Goal: Task Accomplishment & Management: Manage account settings

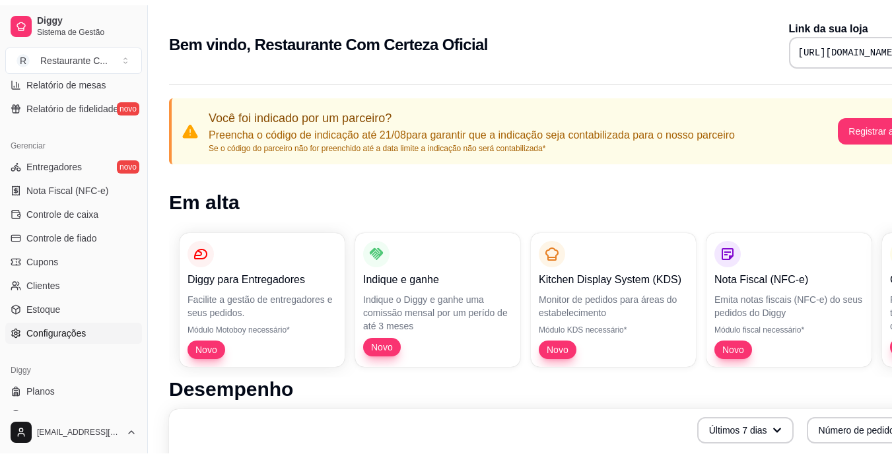
scroll to position [492, 0]
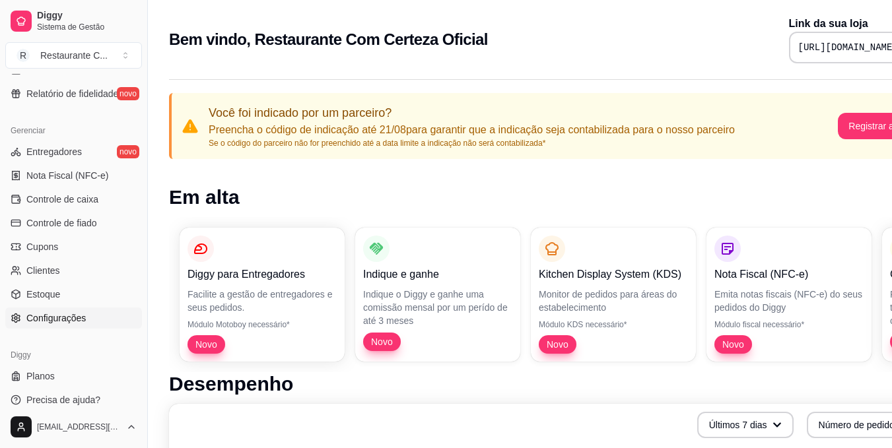
click at [87, 314] on link "Configurações" at bounding box center [73, 318] width 137 height 21
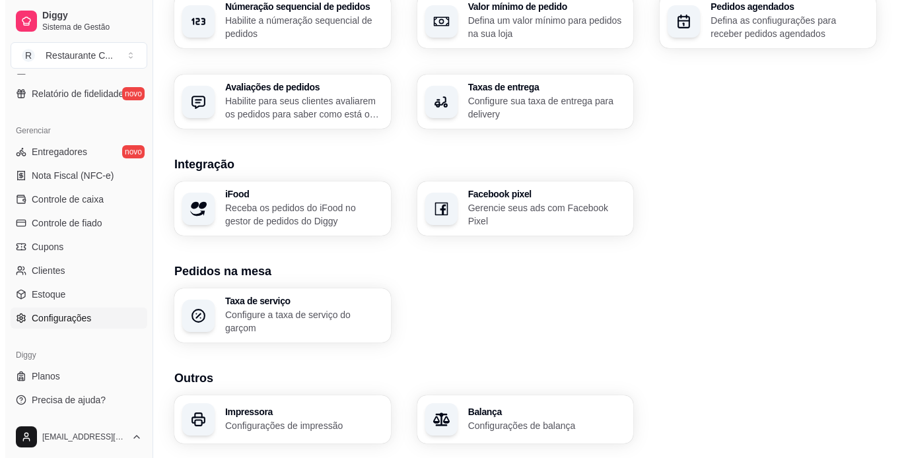
scroll to position [467, 0]
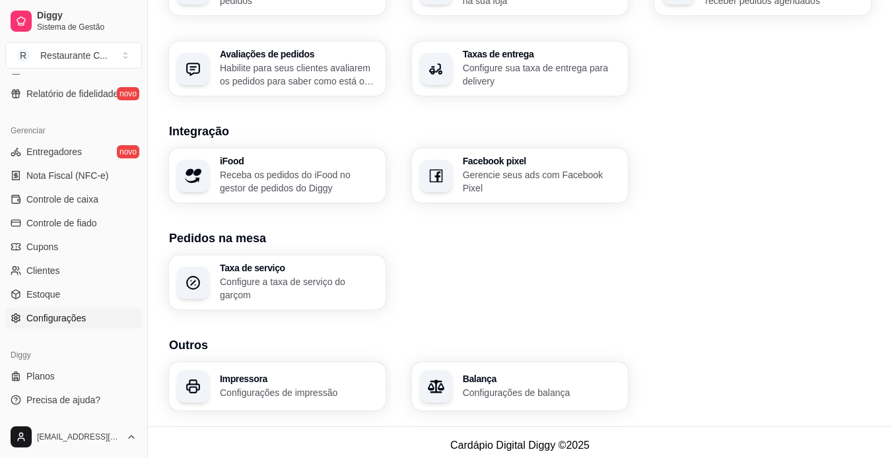
click at [257, 410] on div "Loja Informações da loja Principais informações da sua loja como endereço, nome…" at bounding box center [520, 2] width 744 height 849
click at [304, 374] on h3 "Impressora" at bounding box center [299, 378] width 158 height 9
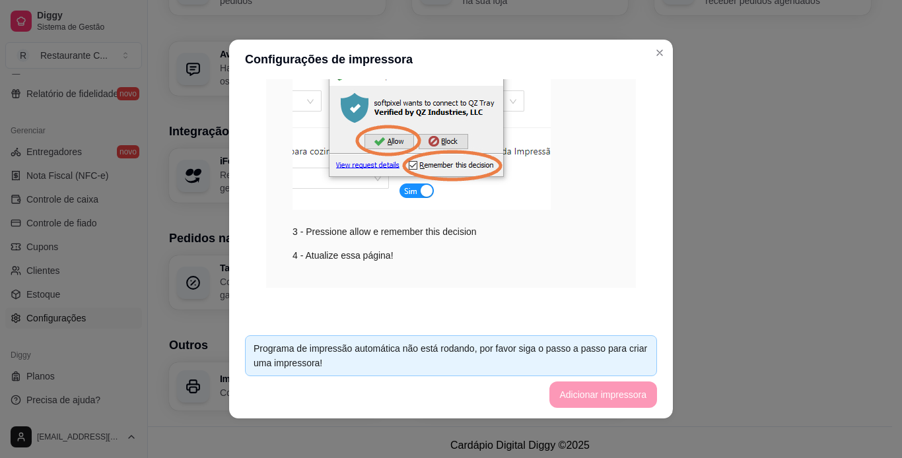
scroll to position [243, 0]
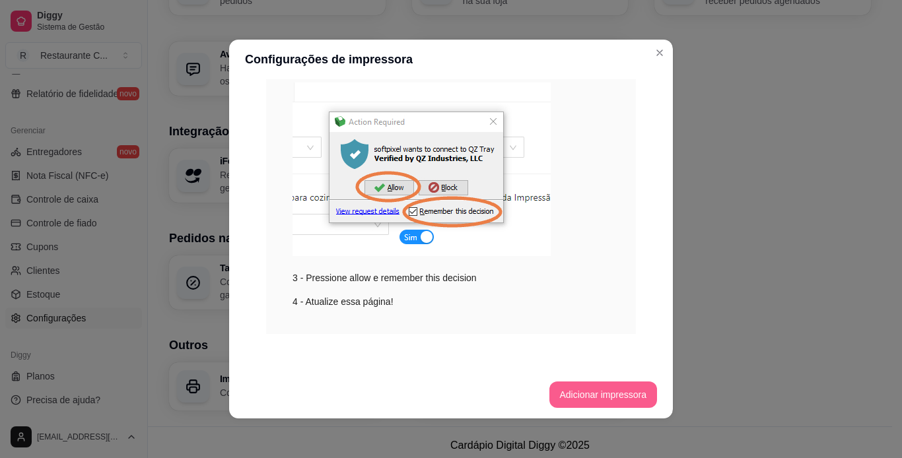
click at [588, 384] on button "Adicionar impressora" at bounding box center [604, 395] width 108 height 26
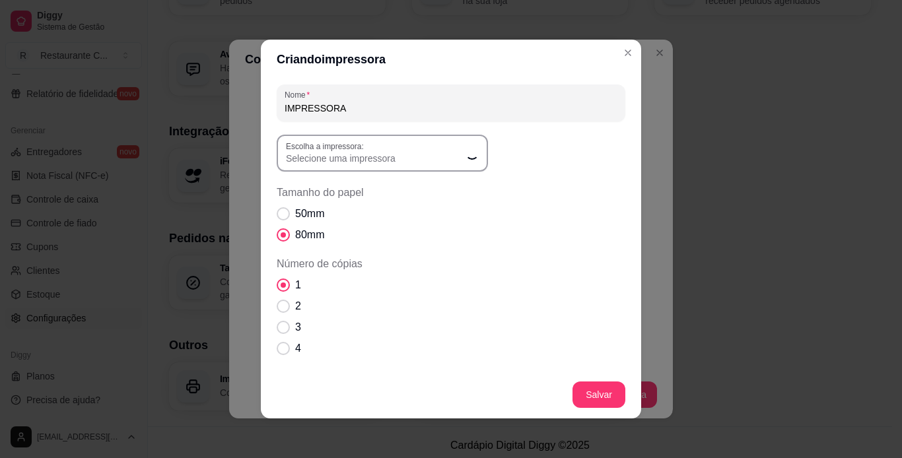
click at [378, 171] on button "Escolha a impressora: Selecione uma impressora" at bounding box center [382, 153] width 211 height 37
click at [451, 162] on span "Selecione uma impressora" at bounding box center [374, 158] width 177 height 13
click at [423, 162] on span "Selecione uma impressora" at bounding box center [374, 158] width 177 height 13
click at [411, 231] on span "Bematech MP-4200 HS" at bounding box center [371, 233] width 170 height 13
type input "Bematech MP-4200 HS"
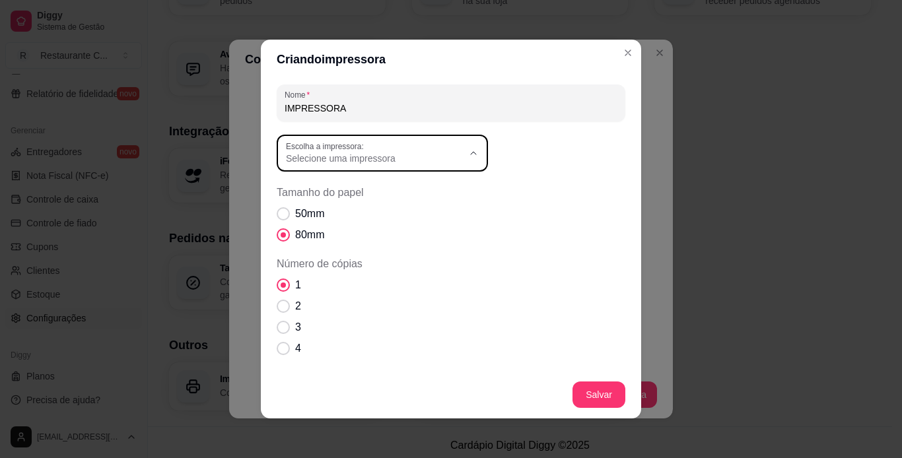
select select "Bematech MP-4200 HS"
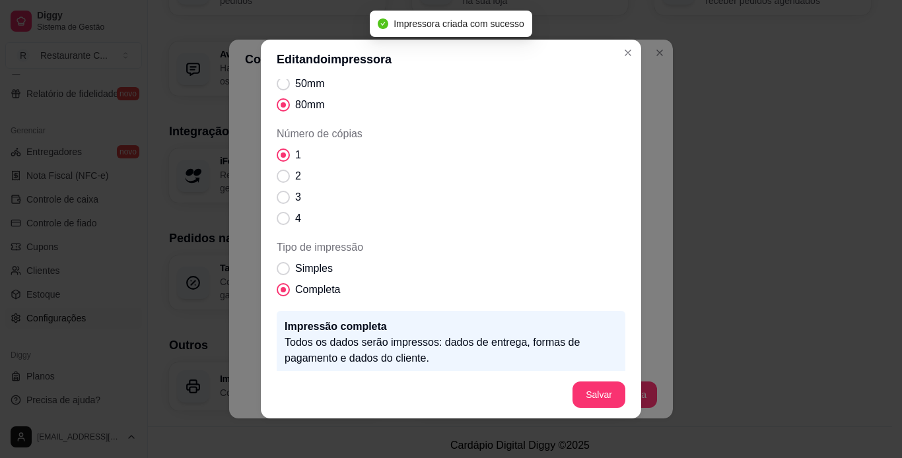
scroll to position [140, 0]
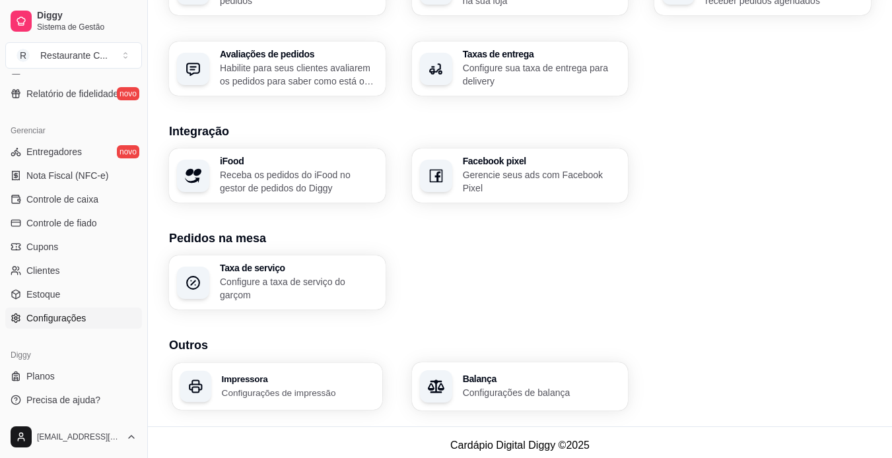
click at [238, 374] on h3 "Impressora" at bounding box center [298, 378] width 153 height 9
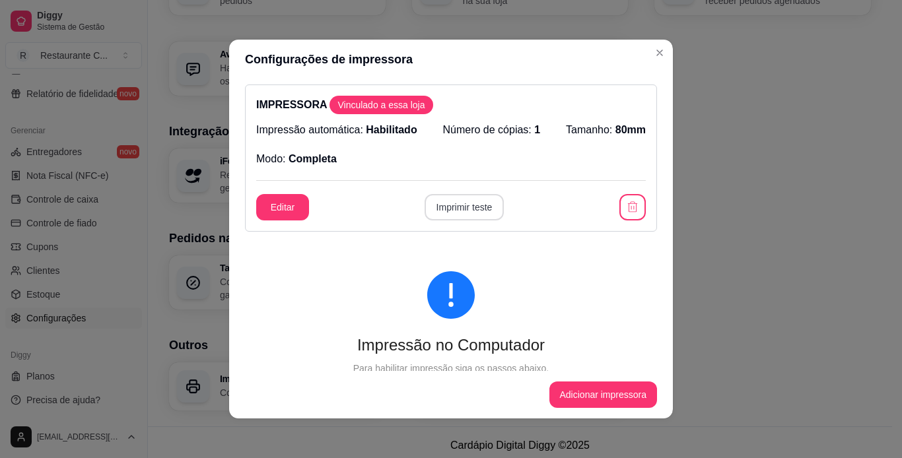
click at [445, 206] on button "Imprimir teste" at bounding box center [465, 207] width 80 height 26
click at [257, 205] on button "Editar" at bounding box center [283, 208] width 52 height 26
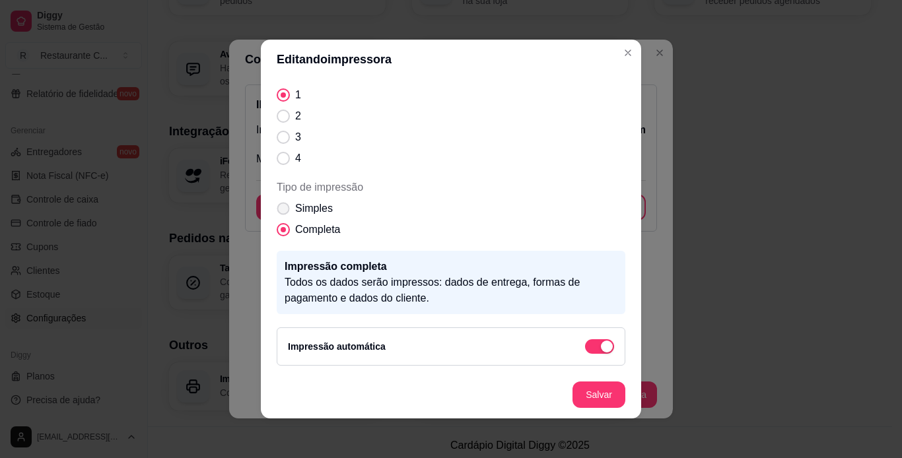
click at [308, 213] on span "Simples" at bounding box center [314, 209] width 38 height 16
click at [285, 213] on input "Simples" at bounding box center [280, 215] width 9 height 9
radio input "true"
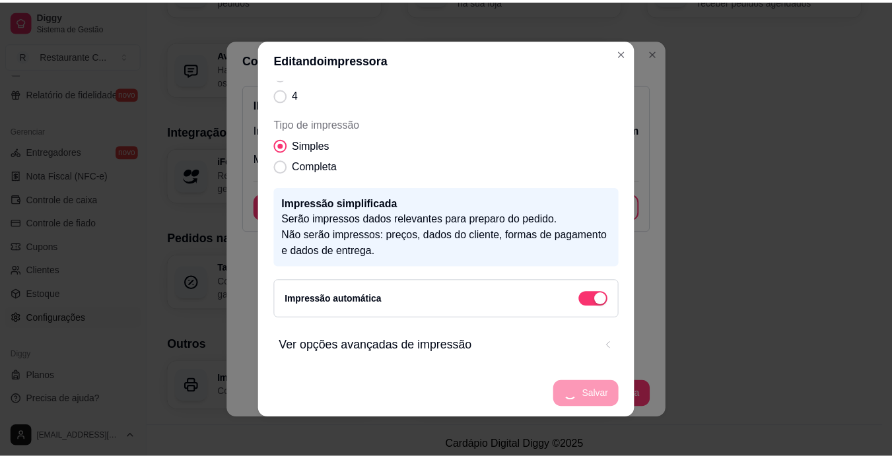
scroll to position [3, 0]
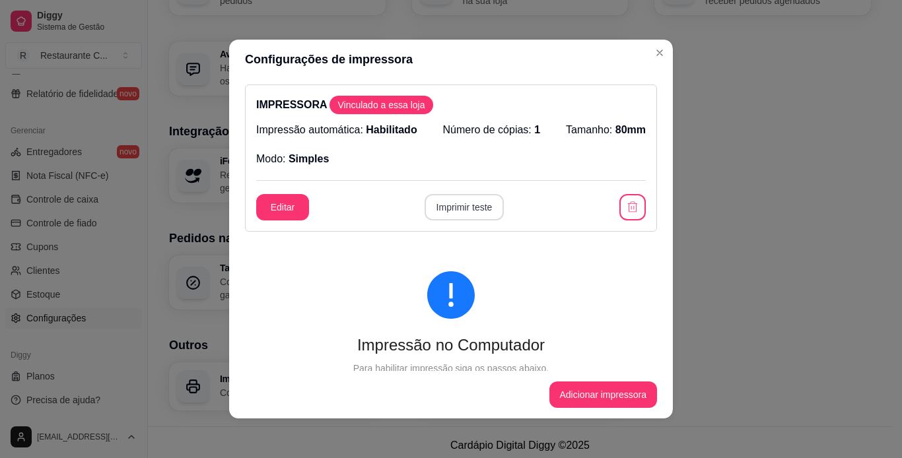
click at [473, 203] on button "Imprimir teste" at bounding box center [465, 207] width 80 height 26
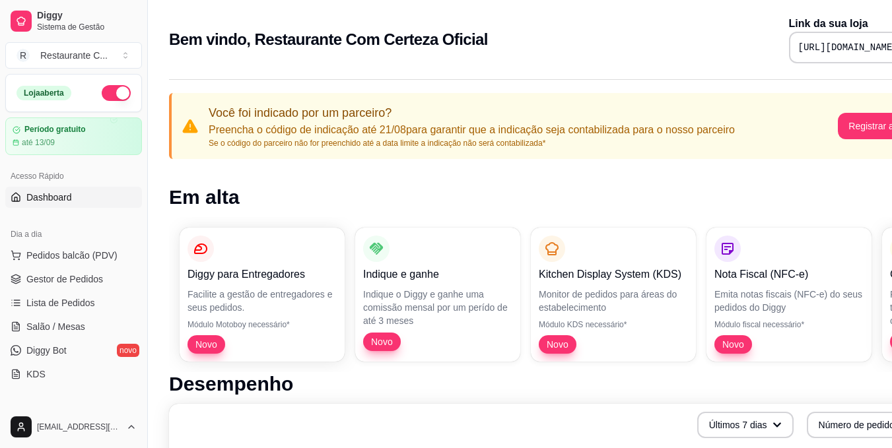
click at [799, 45] on pre "[URL][DOMAIN_NAME]" at bounding box center [849, 47] width 100 height 13
click at [799, 46] on pre "[URL][DOMAIN_NAME]" at bounding box center [849, 47] width 100 height 13
copy div "[URL][DOMAIN_NAME]"
click at [86, 275] on span "Gestor de Pedidos" at bounding box center [64, 279] width 77 height 13
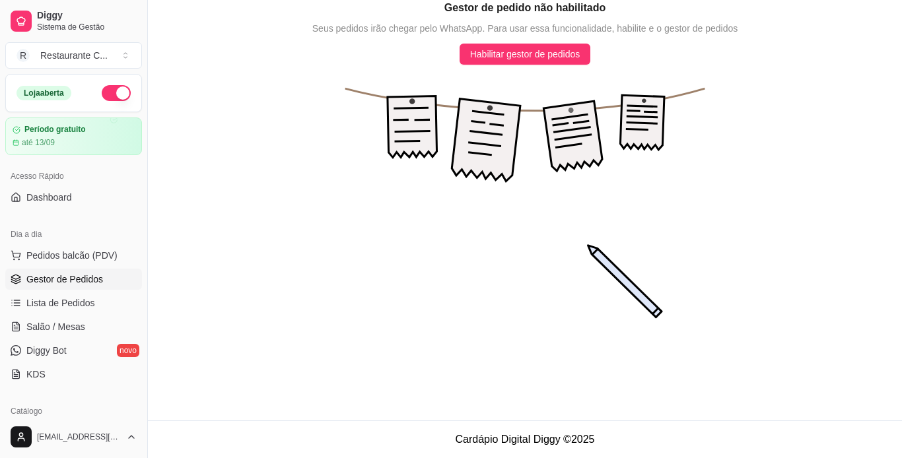
click at [550, 65] on icon "animation" at bounding box center [525, 213] width 754 height 297
click at [567, 38] on div "Gestor de pedido não habilitado Seus pedidos irão chegar pelo WhatsApp. Para us…" at bounding box center [525, 181] width 754 height 362
click at [553, 48] on span "Habilitar gestor de pedidos" at bounding box center [525, 54] width 110 height 15
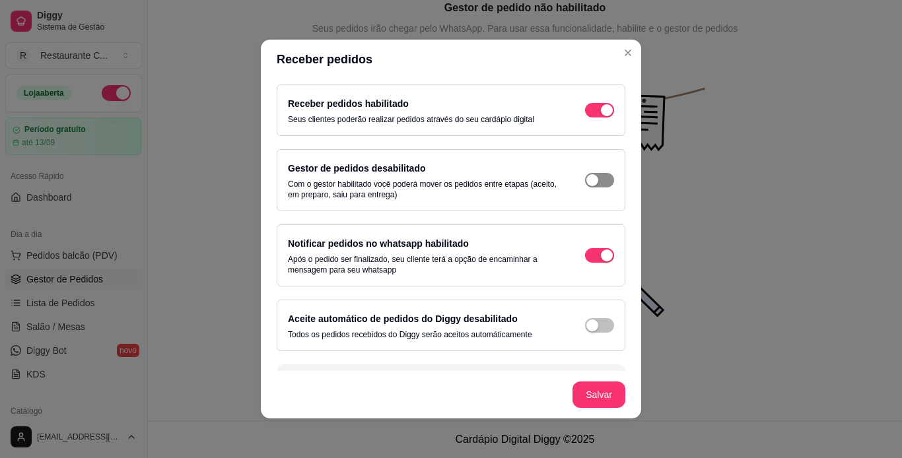
click at [594, 118] on span "button" at bounding box center [599, 110] width 29 height 15
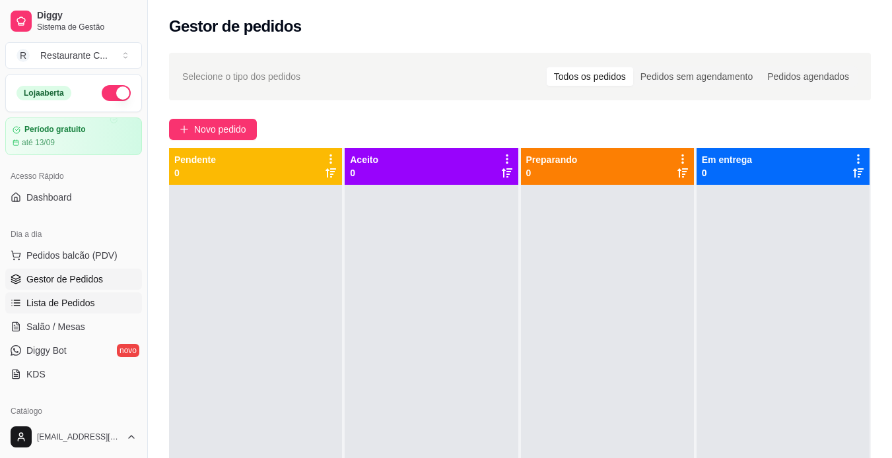
click at [87, 301] on span "Lista de Pedidos" at bounding box center [60, 303] width 69 height 13
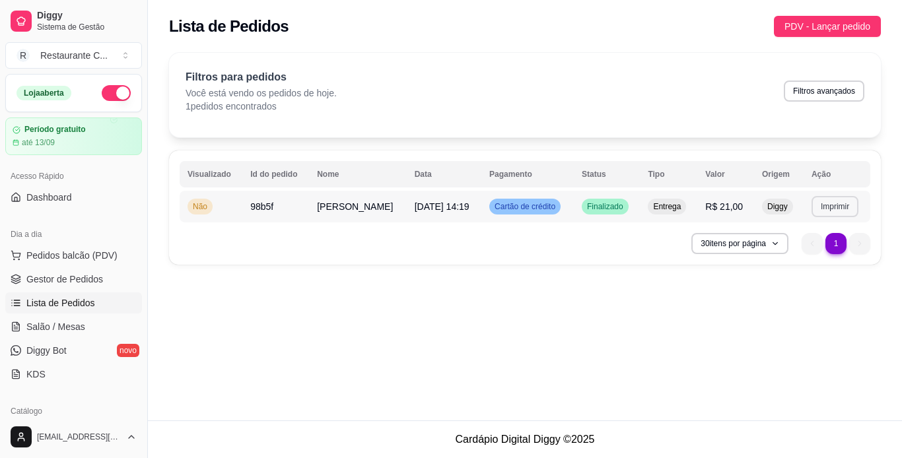
click at [818, 210] on button "Imprimir" at bounding box center [835, 206] width 47 height 21
click at [812, 254] on button "IMPRESSORA" at bounding box center [808, 252] width 96 height 21
click at [826, 211] on button "Imprimir" at bounding box center [835, 206] width 47 height 21
click at [811, 252] on button "IMPRESSORA" at bounding box center [808, 252] width 96 height 21
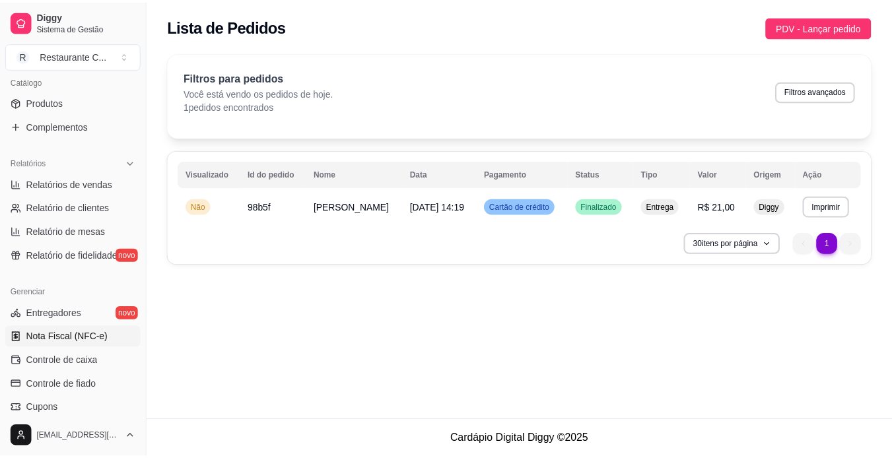
scroll to position [492, 0]
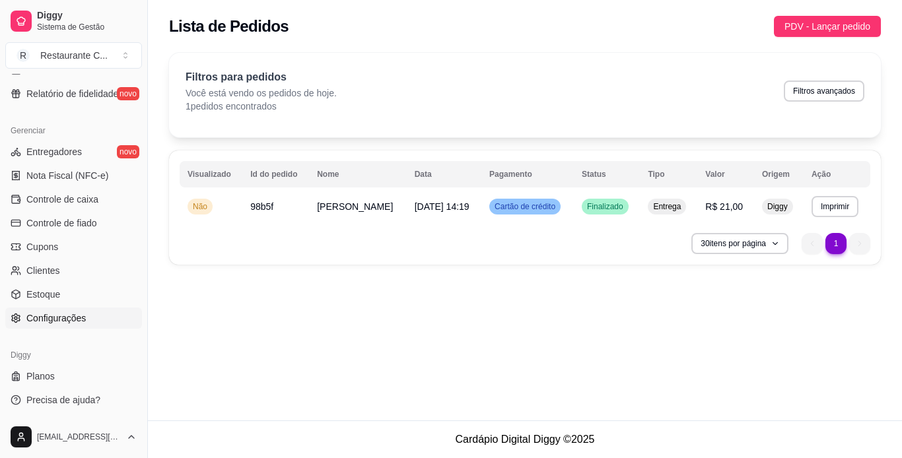
click at [104, 316] on link "Configurações" at bounding box center [73, 318] width 137 height 21
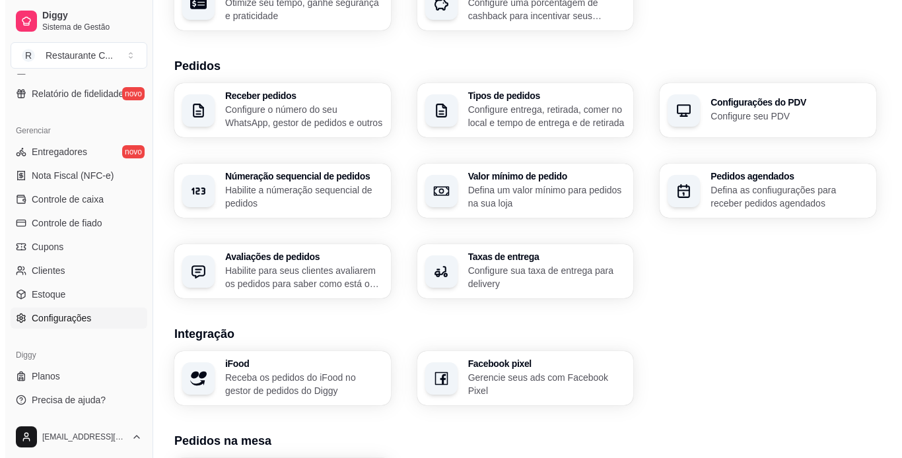
scroll to position [467, 0]
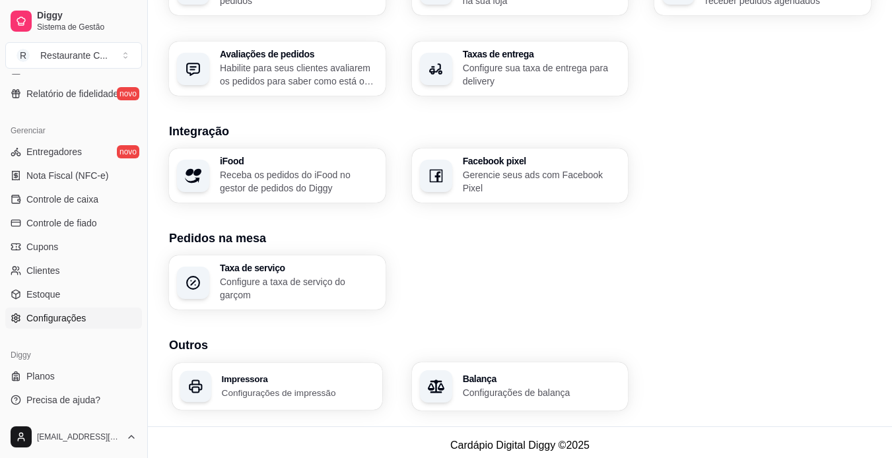
click at [309, 386] on p "Configurações de impressão" at bounding box center [298, 392] width 153 height 13
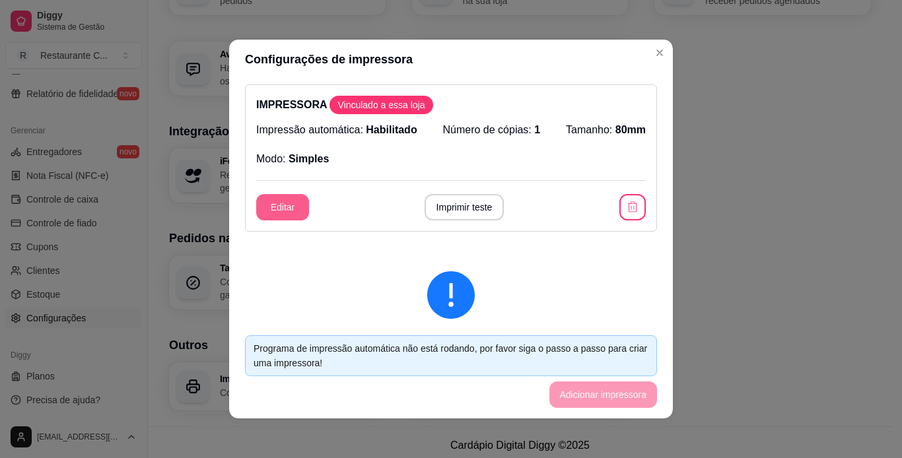
click at [285, 203] on button "Editar" at bounding box center [282, 207] width 53 height 26
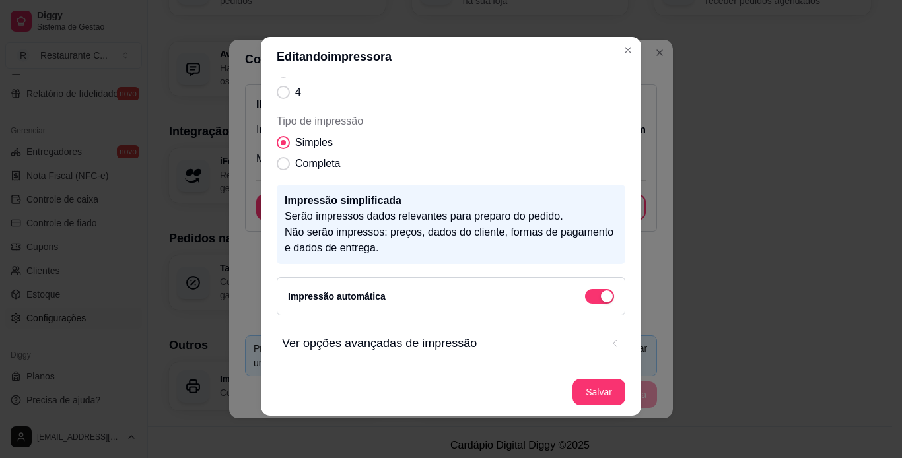
scroll to position [0, 0]
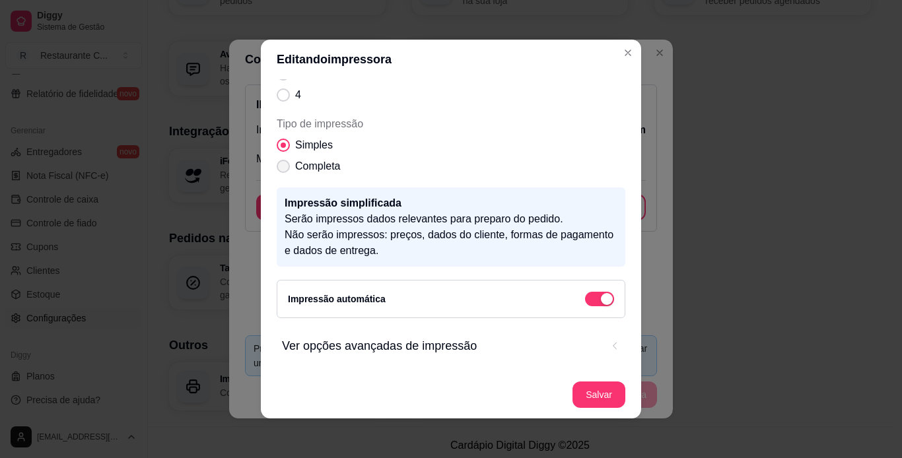
click at [321, 162] on span "Completa" at bounding box center [317, 167] width 45 height 16
click at [285, 169] on input "Completa" at bounding box center [280, 173] width 9 height 9
radio input "true"
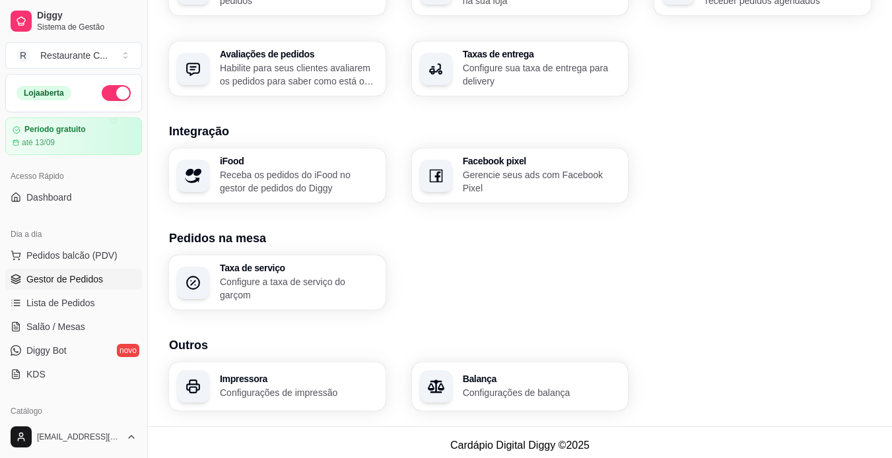
click at [100, 280] on span "Gestor de Pedidos" at bounding box center [64, 279] width 77 height 13
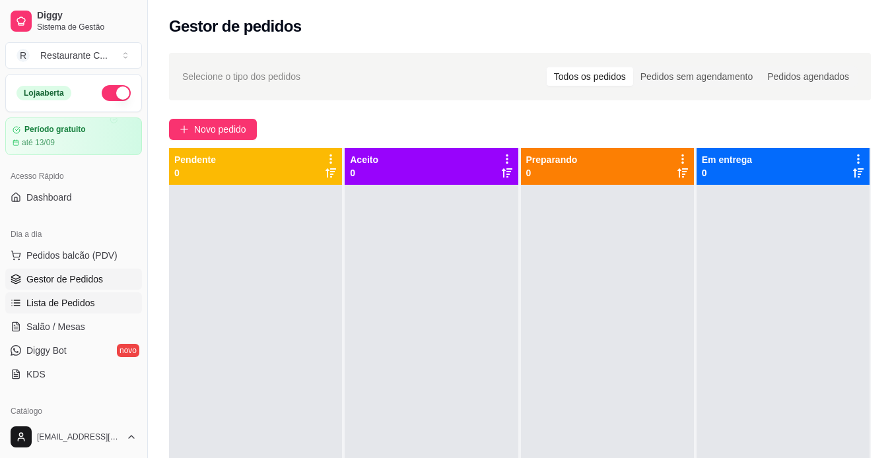
click at [100, 294] on link "Lista de Pedidos" at bounding box center [73, 303] width 137 height 21
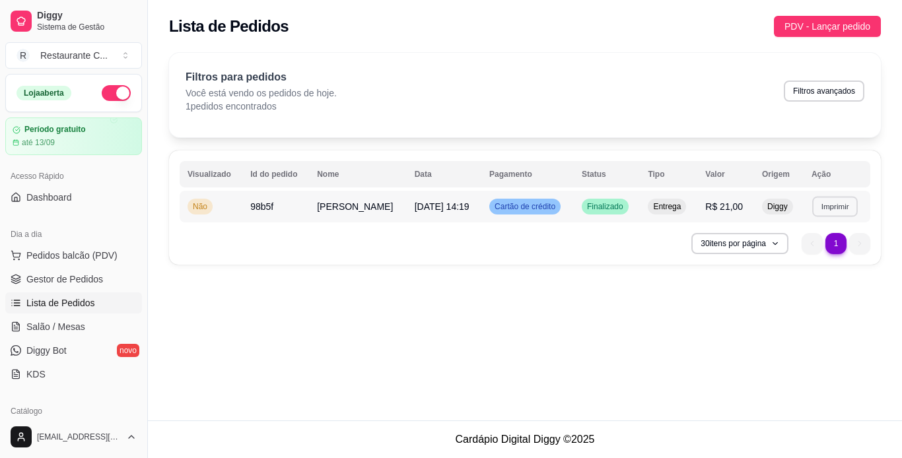
click at [841, 210] on button "Imprimir" at bounding box center [835, 206] width 46 height 20
click at [802, 251] on button "IMPRESSORA" at bounding box center [808, 252] width 92 height 20
click at [764, 310] on div "**********" at bounding box center [525, 210] width 754 height 421
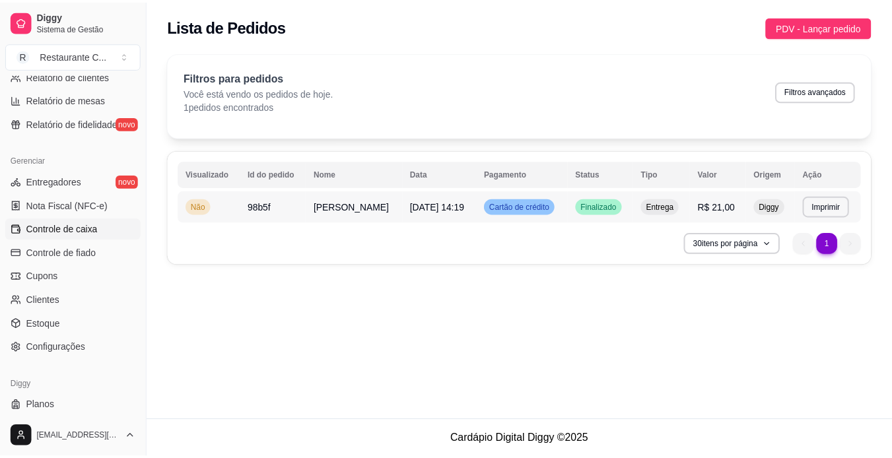
scroll to position [492, 0]
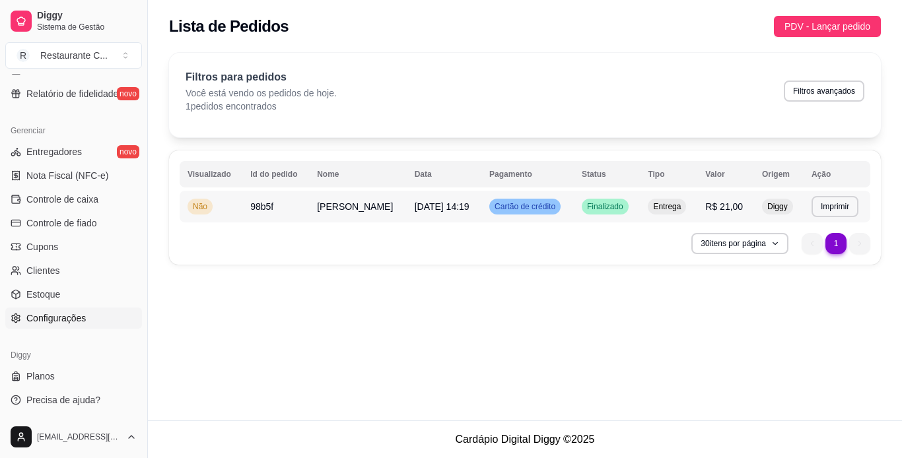
click at [99, 318] on link "Configurações" at bounding box center [73, 318] width 137 height 21
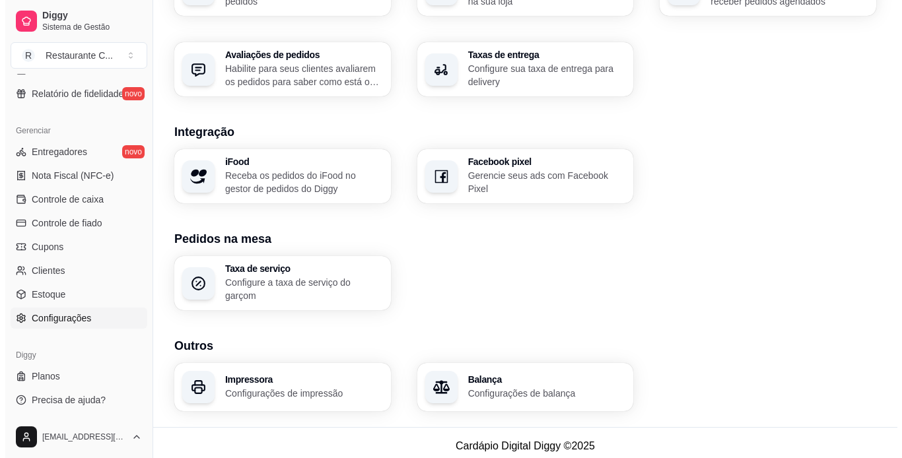
scroll to position [467, 0]
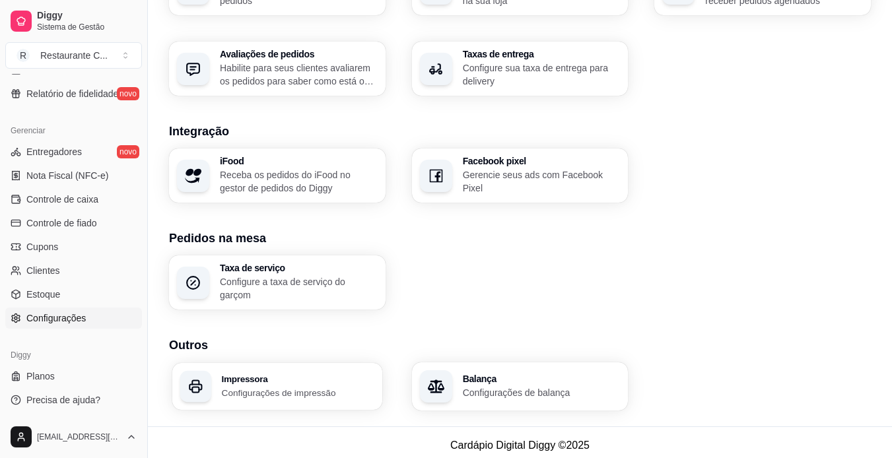
click at [273, 392] on p "Configurações de impressão" at bounding box center [298, 392] width 153 height 13
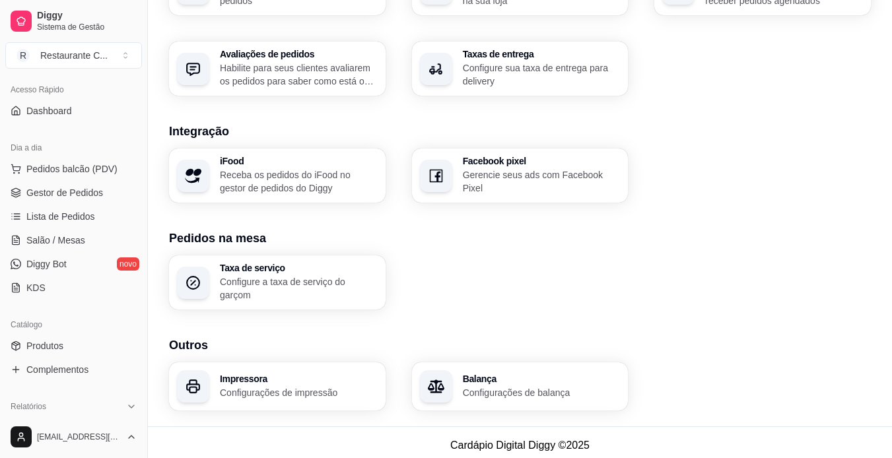
scroll to position [30, 0]
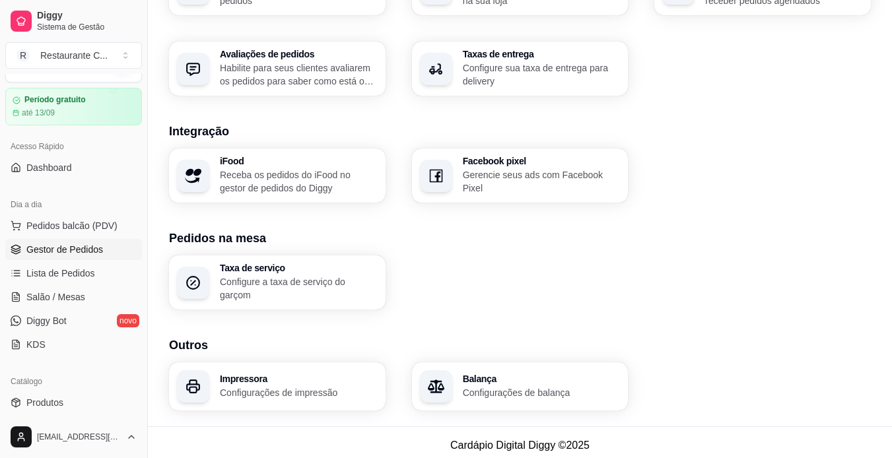
click at [71, 252] on span "Gestor de Pedidos" at bounding box center [64, 249] width 77 height 13
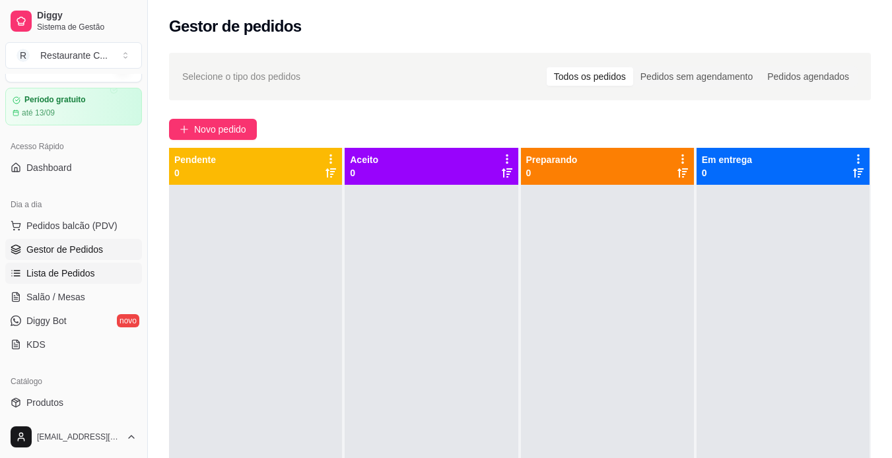
click at [88, 265] on link "Lista de Pedidos" at bounding box center [73, 273] width 137 height 21
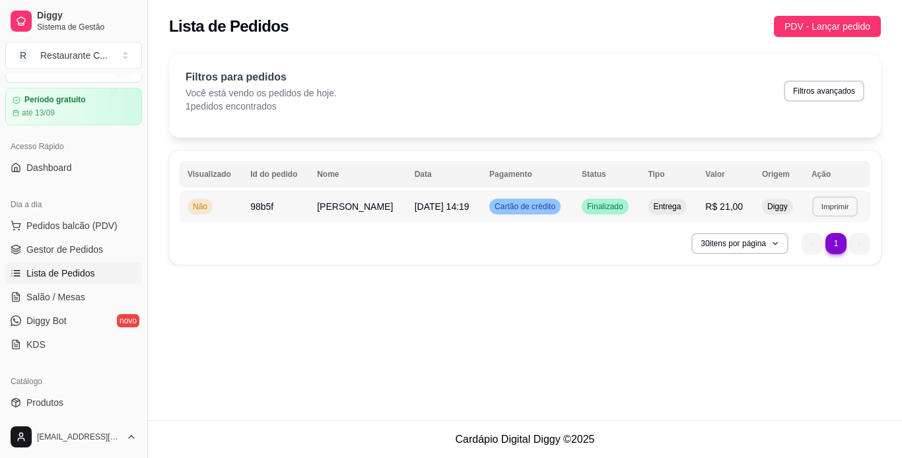
click at [846, 205] on button "Imprimir" at bounding box center [835, 206] width 46 height 20
click at [804, 253] on button "IMPRESSORA" at bounding box center [808, 252] width 92 height 20
click at [822, 207] on button "Imprimir" at bounding box center [835, 206] width 46 height 20
click at [814, 248] on button "IMPRESSORA" at bounding box center [808, 252] width 96 height 21
click at [824, 213] on button "Imprimir" at bounding box center [835, 206] width 46 height 20
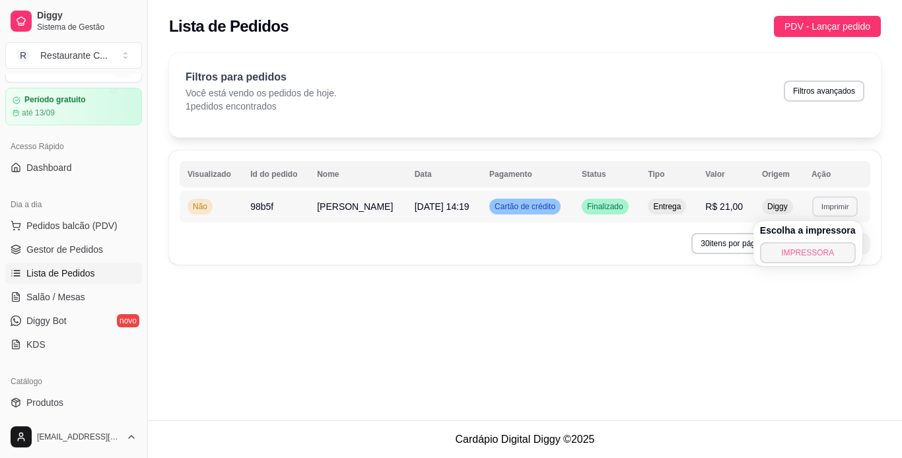
click at [797, 249] on button "IMPRESSORA" at bounding box center [808, 252] width 96 height 21
click at [826, 209] on button "Imprimir" at bounding box center [835, 206] width 47 height 21
click at [817, 262] on button "IMPRESSORA" at bounding box center [808, 252] width 92 height 20
click at [832, 201] on button "Imprimir" at bounding box center [835, 206] width 46 height 20
click at [805, 252] on button "IMPRESSORA" at bounding box center [808, 252] width 96 height 21
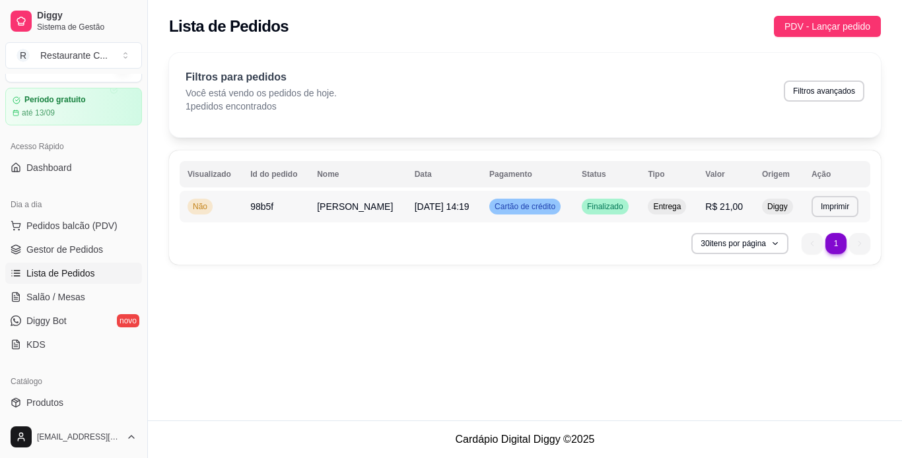
click at [205, 209] on span "Não" at bounding box center [200, 206] width 20 height 11
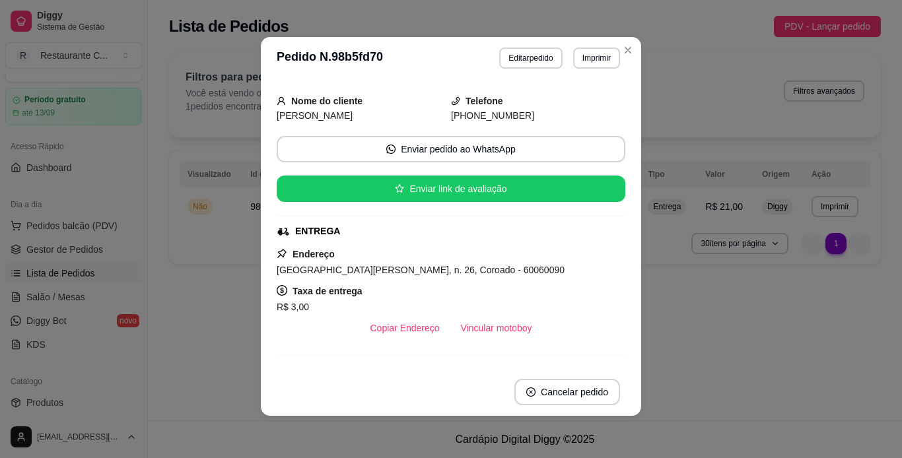
scroll to position [40, 0]
click at [523, 56] on button "Editar pedido" at bounding box center [531, 58] width 61 height 20
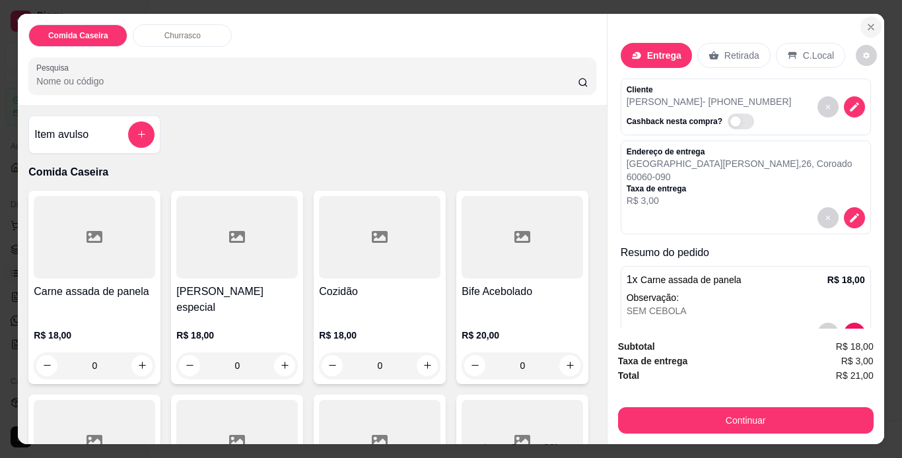
click at [866, 22] on icon "Close" at bounding box center [871, 27] width 11 height 11
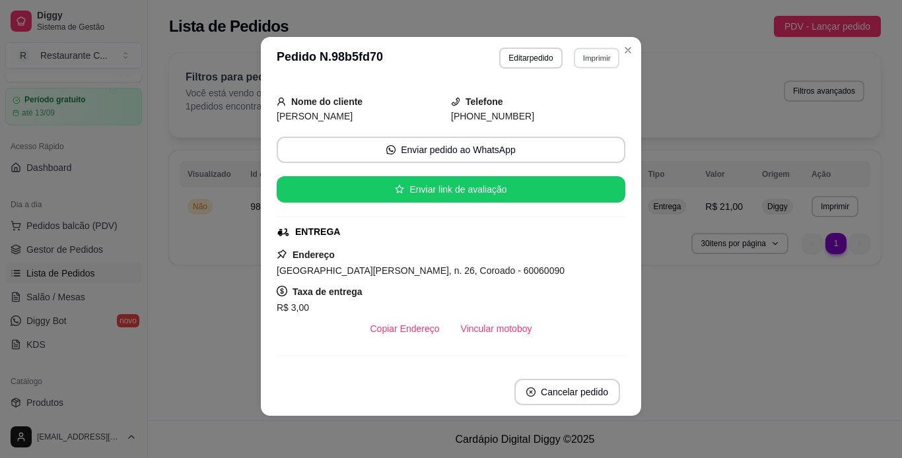
click at [587, 55] on button "Imprimir" at bounding box center [597, 58] width 46 height 20
click at [592, 113] on button "IMPRESSORA" at bounding box center [568, 104] width 96 height 21
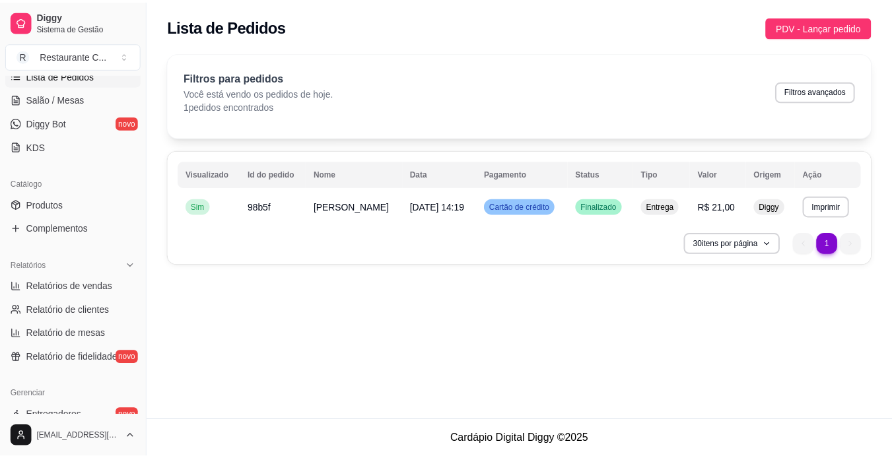
scroll to position [492, 0]
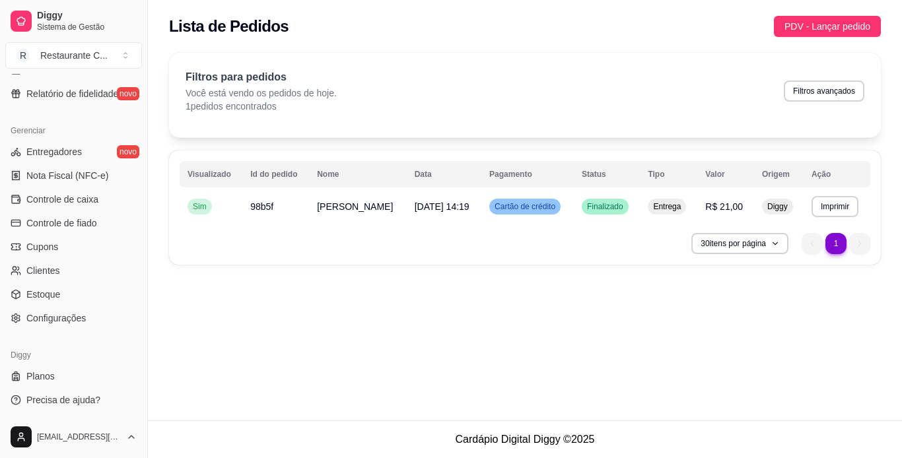
click at [83, 373] on link "Planos" at bounding box center [73, 376] width 137 height 21
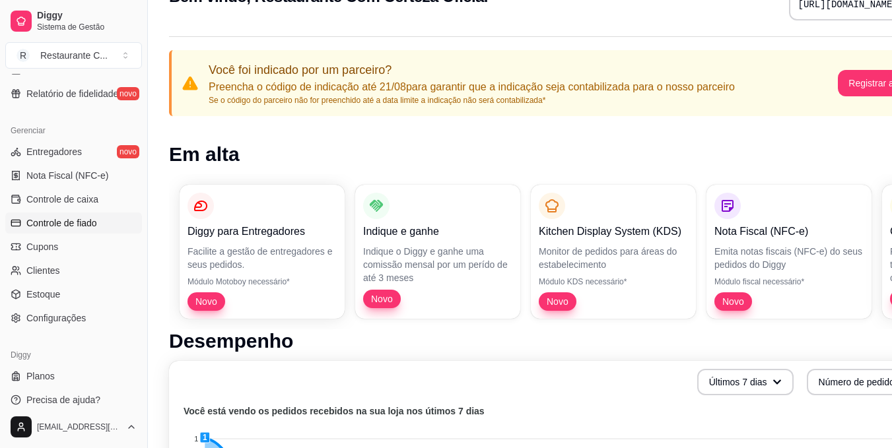
scroll to position [66, 0]
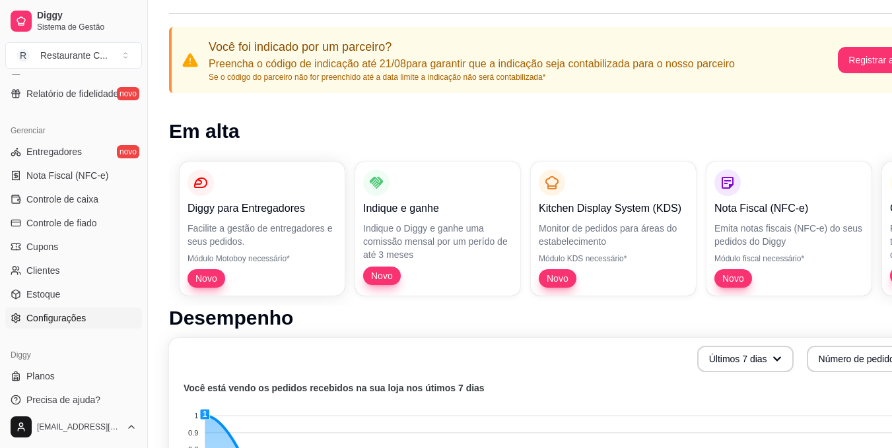
click at [92, 322] on link "Configurações" at bounding box center [73, 318] width 137 height 21
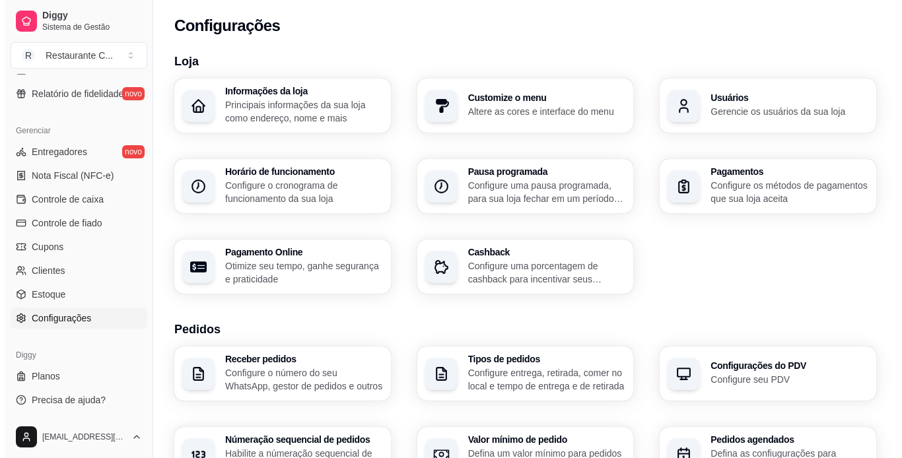
scroll to position [198, 0]
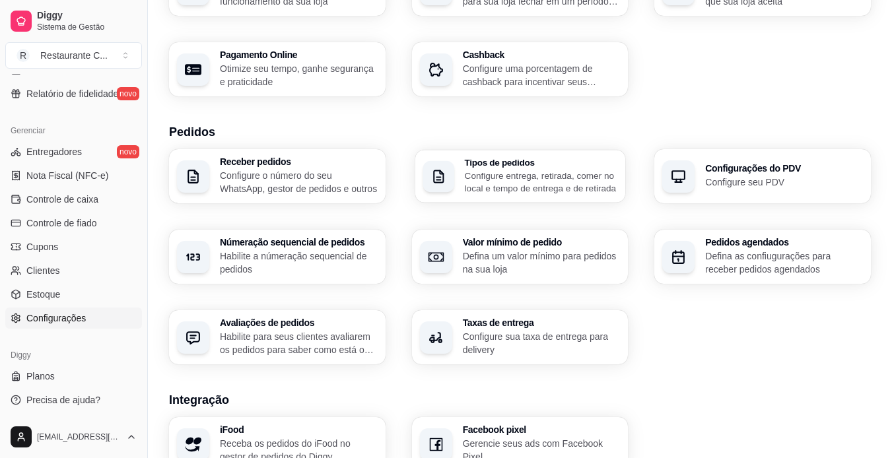
click at [588, 185] on p "Configure entrega, retirada, comer no local e tempo de entrega e de retirada" at bounding box center [540, 182] width 153 height 26
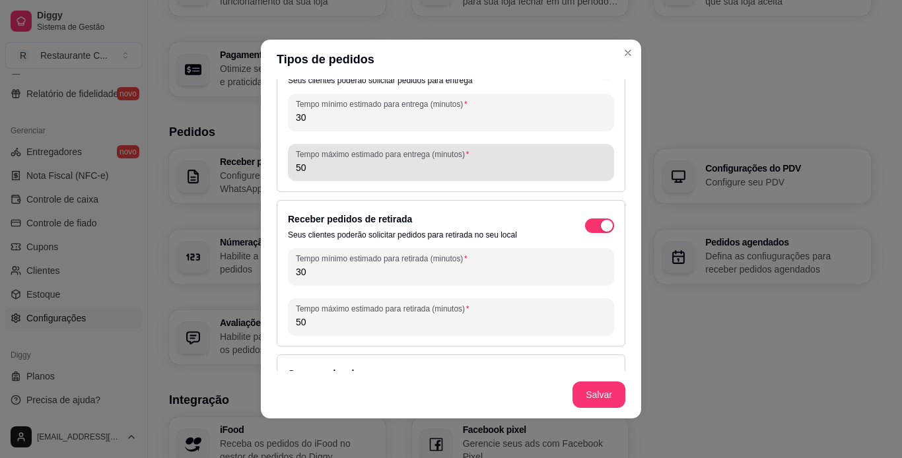
scroll to position [79, 0]
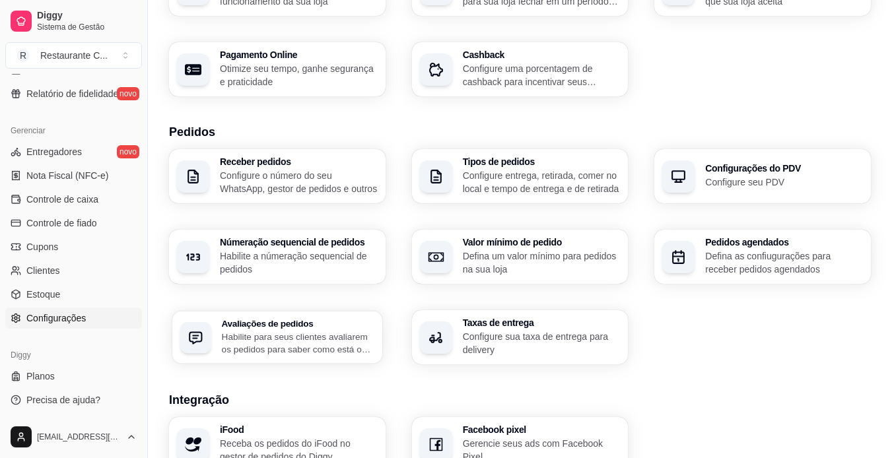
click at [299, 334] on p "Habilite para seus clientes avaliarem os pedidos para saber como está o feedbac…" at bounding box center [298, 343] width 153 height 26
click at [339, 254] on p "Habilite a númeração sequencial de pedidos" at bounding box center [298, 263] width 153 height 26
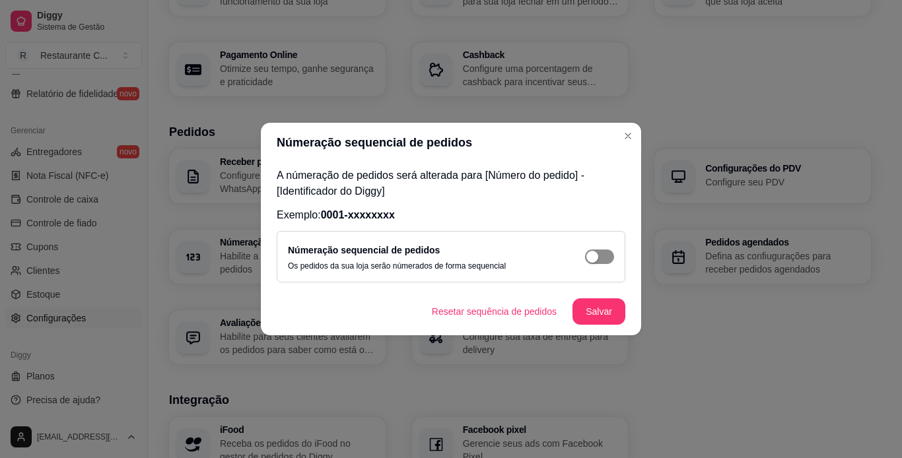
click at [588, 259] on div "button" at bounding box center [593, 257] width 12 height 12
click at [597, 308] on button "Salvar" at bounding box center [599, 312] width 53 height 26
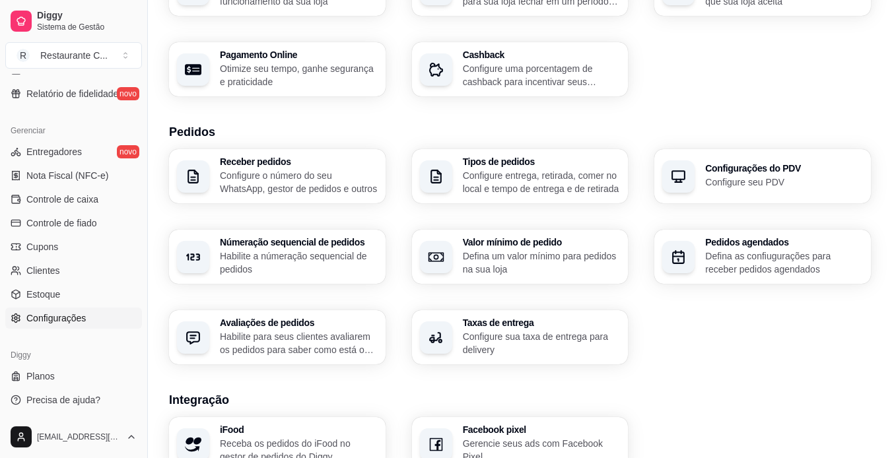
click at [324, 175] on p "Configure o número do seu WhatsApp, gestor de pedidos e outros" at bounding box center [299, 182] width 158 height 26
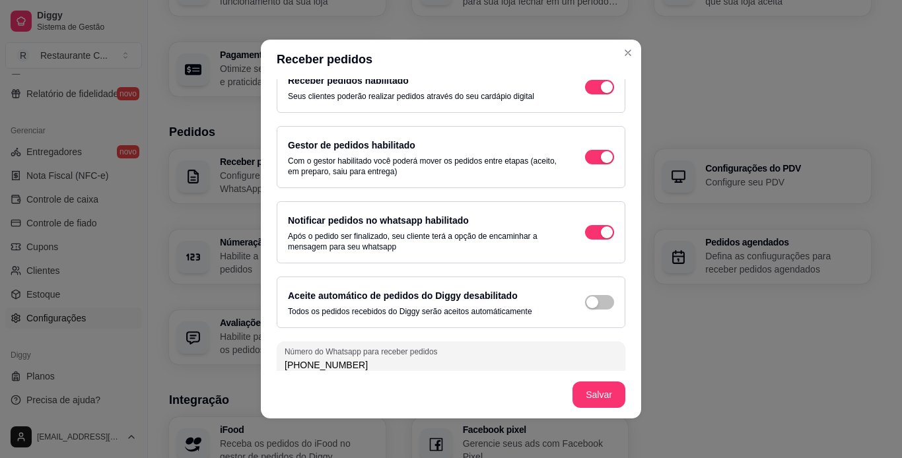
scroll to position [36, 0]
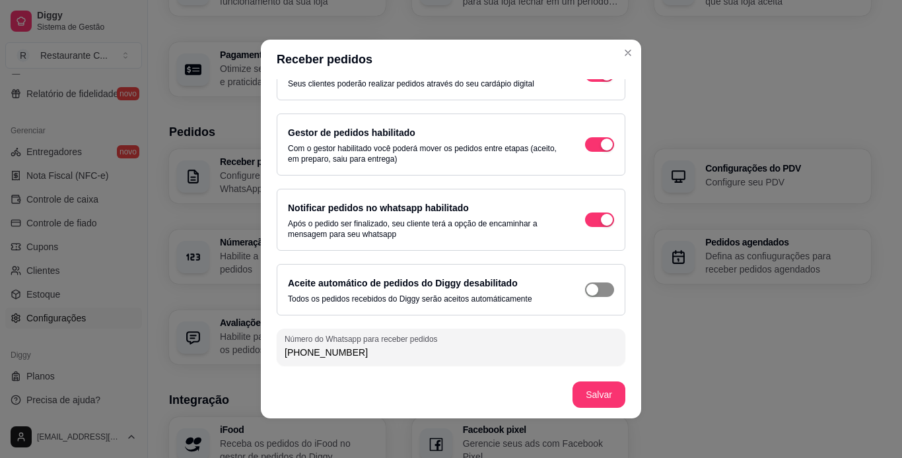
click at [596, 82] on span "button" at bounding box center [599, 74] width 29 height 15
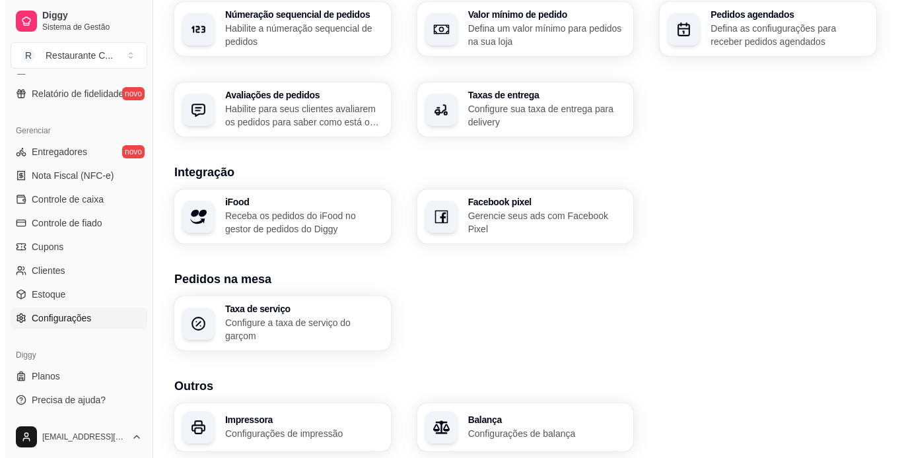
scroll to position [467, 0]
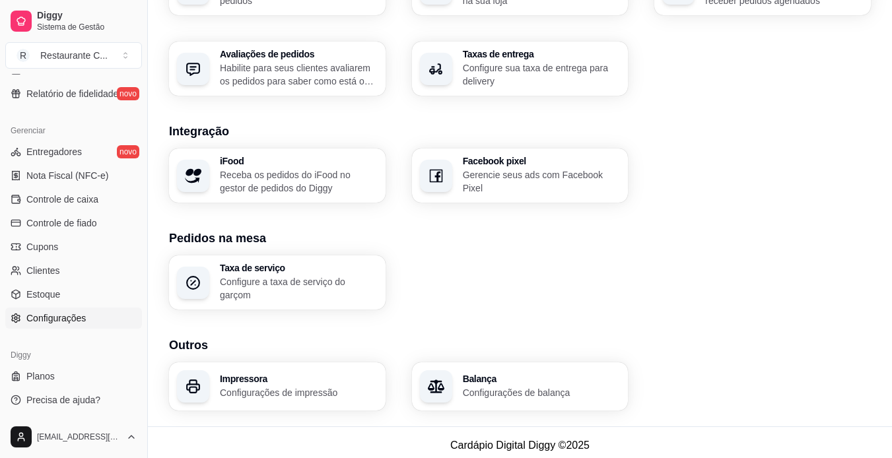
click at [293, 353] on section "Outros Impressora Configurações de impressão Balança Configurações de balança" at bounding box center [520, 373] width 702 height 75
click at [303, 376] on h3 "Impressora" at bounding box center [298, 378] width 153 height 9
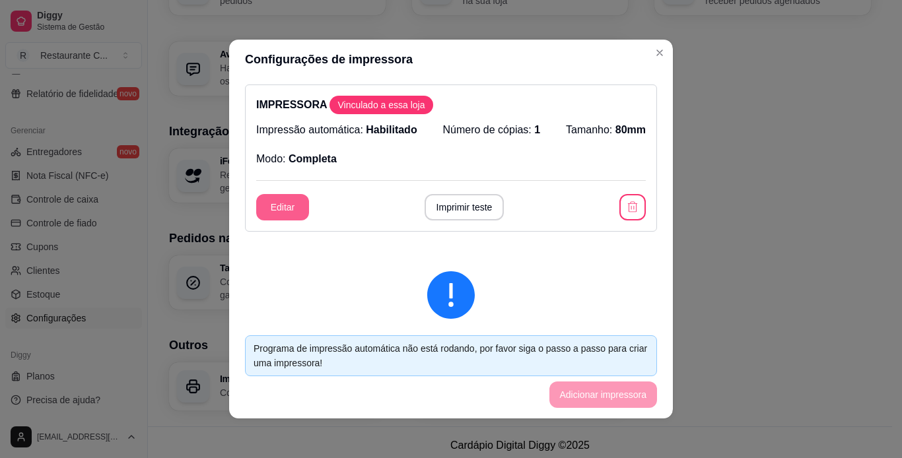
click at [285, 214] on button "Editar" at bounding box center [282, 207] width 53 height 26
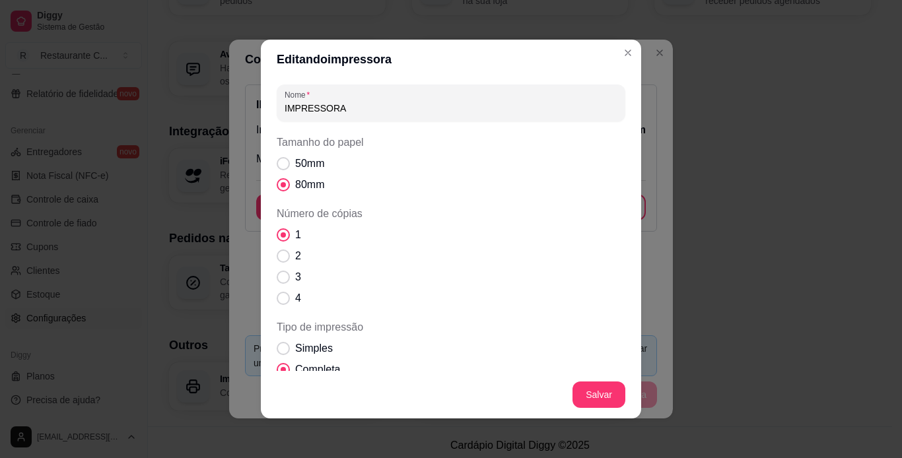
click at [324, 164] on label "50mm" at bounding box center [300, 164] width 58 height 26
click at [285, 166] on input "50mm" at bounding box center [280, 170] width 9 height 9
radio input "true"
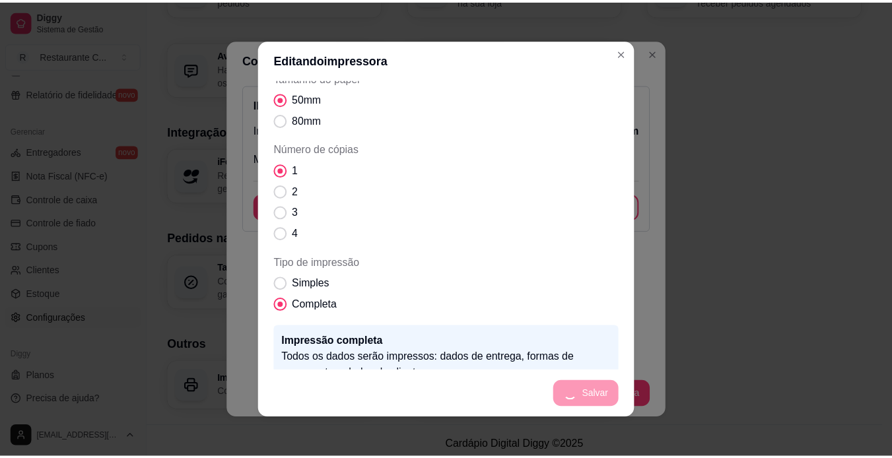
scroll to position [140, 0]
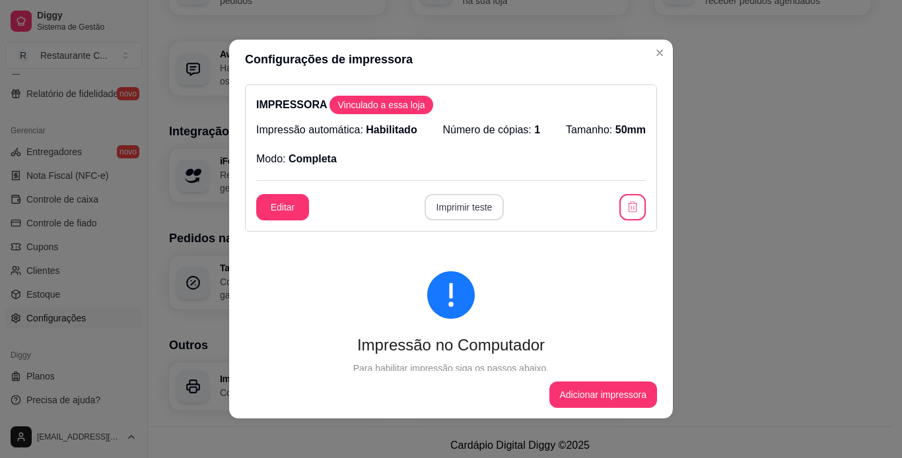
click at [471, 215] on button "Imprimir teste" at bounding box center [465, 207] width 80 height 26
drag, startPoint x: 643, startPoint y: 48, endPoint x: 661, endPoint y: 46, distance: 17.9
click at [644, 48] on header "Configurações de impressora" at bounding box center [451, 60] width 444 height 40
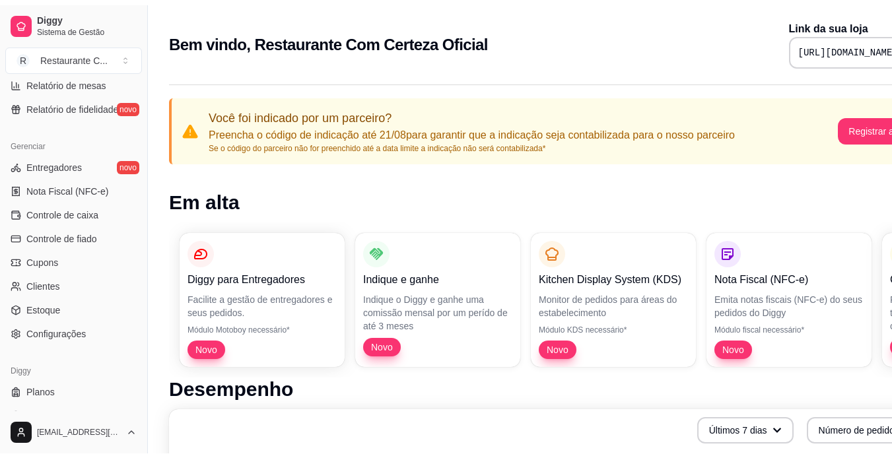
scroll to position [492, 0]
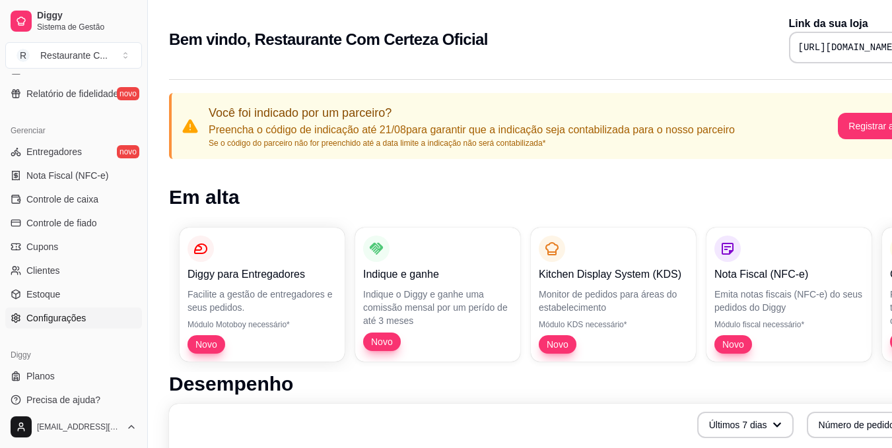
click at [74, 317] on span "Configurações" at bounding box center [55, 318] width 59 height 13
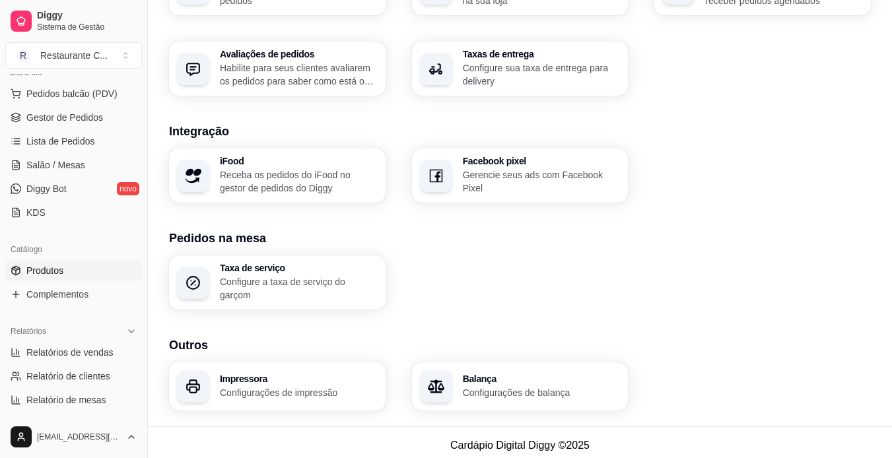
scroll to position [96, 0]
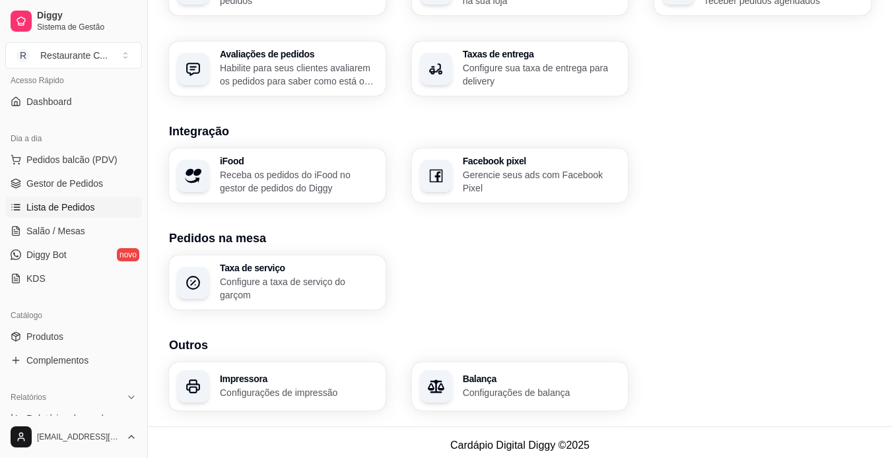
click at [80, 207] on span "Lista de Pedidos" at bounding box center [60, 207] width 69 height 13
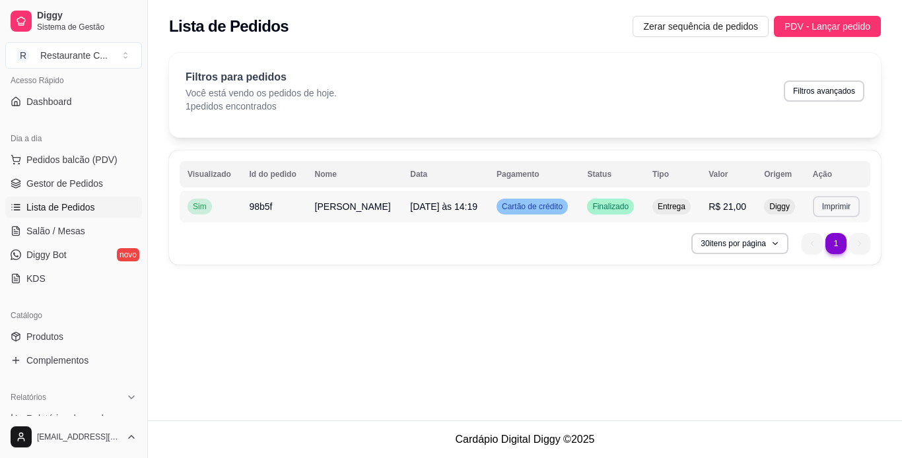
click at [837, 197] on button "Imprimir" at bounding box center [836, 206] width 47 height 21
click at [801, 260] on button "IMPRESSORA" at bounding box center [808, 252] width 96 height 21
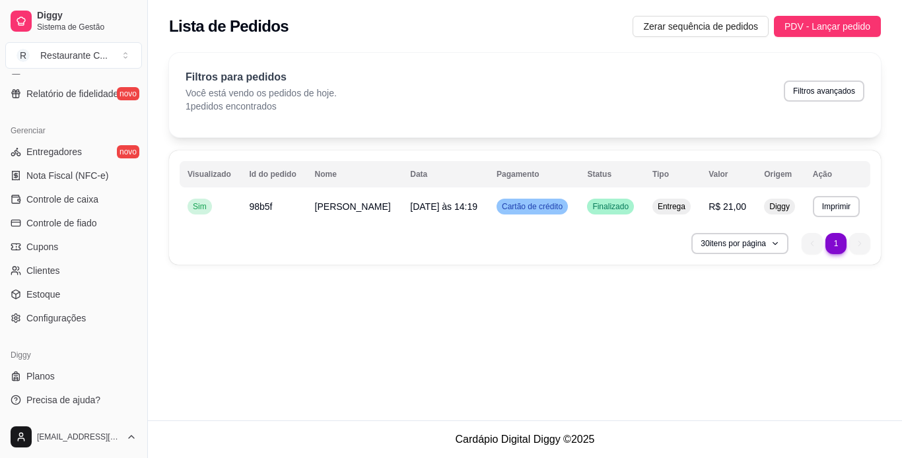
drag, startPoint x: 79, startPoint y: 386, endPoint x: 80, endPoint y: 411, distance: 24.5
click at [79, 387] on ul "Planos Precisa de ajuda?" at bounding box center [73, 388] width 137 height 45
click at [83, 398] on span "Precisa de ajuda?" at bounding box center [63, 400] width 74 height 13
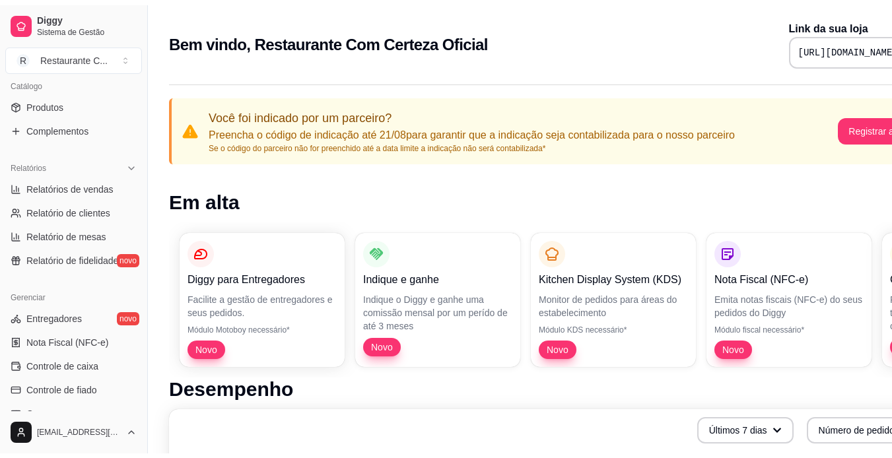
scroll to position [492, 0]
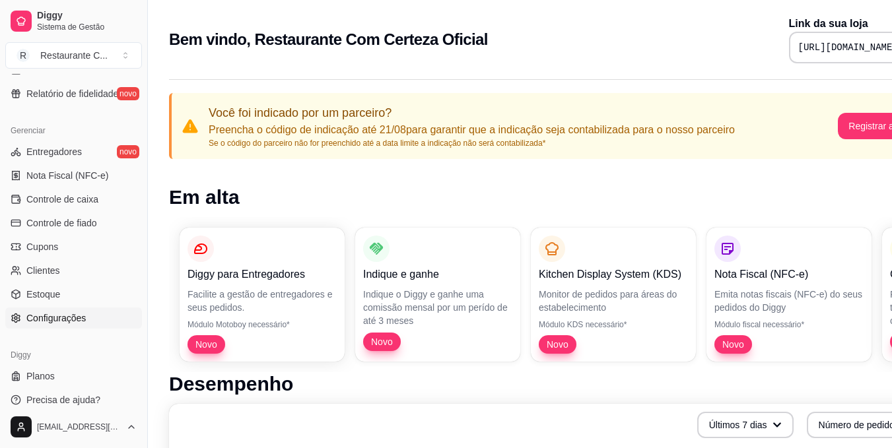
click at [91, 322] on link "Configurações" at bounding box center [73, 318] width 137 height 21
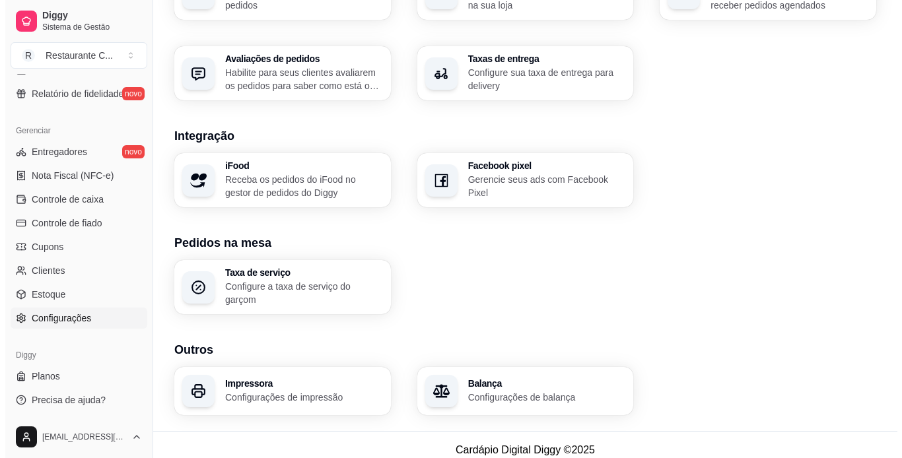
scroll to position [467, 0]
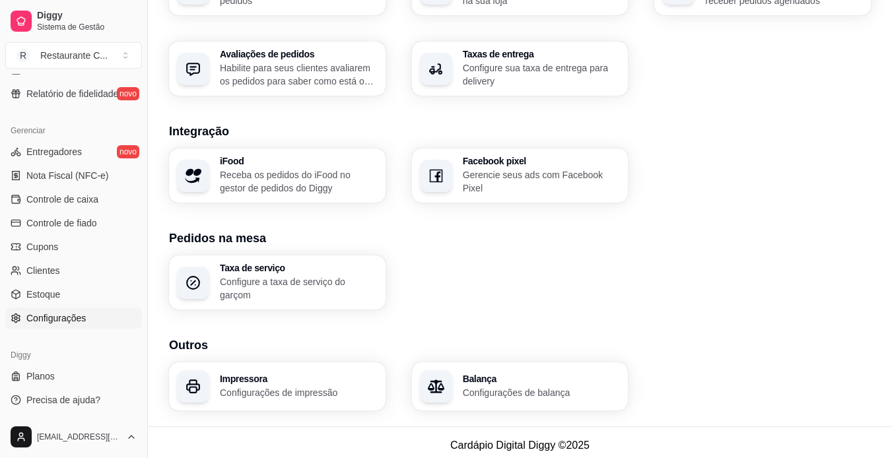
click at [316, 374] on h3 "Impressora" at bounding box center [299, 378] width 158 height 9
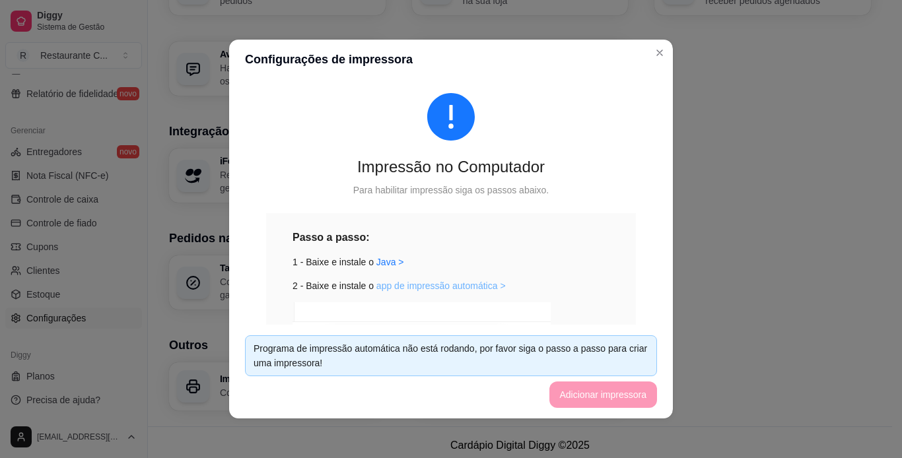
scroll to position [180, 0]
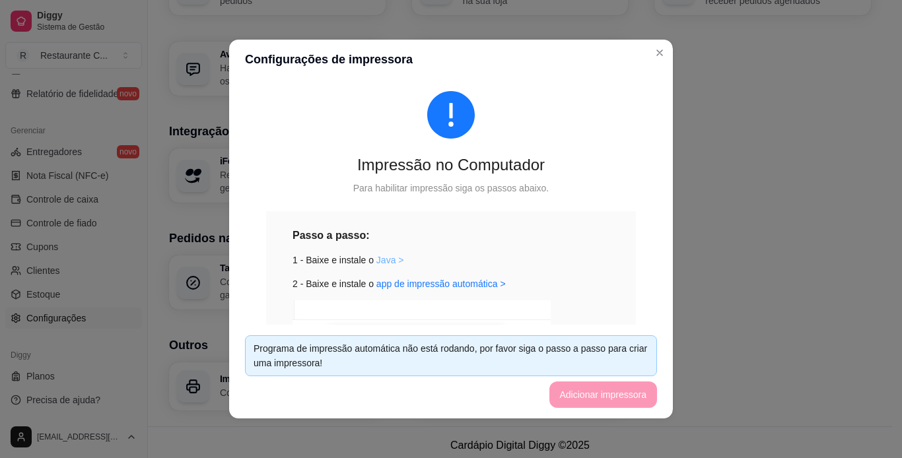
click at [376, 256] on link "Java >" at bounding box center [390, 260] width 28 height 11
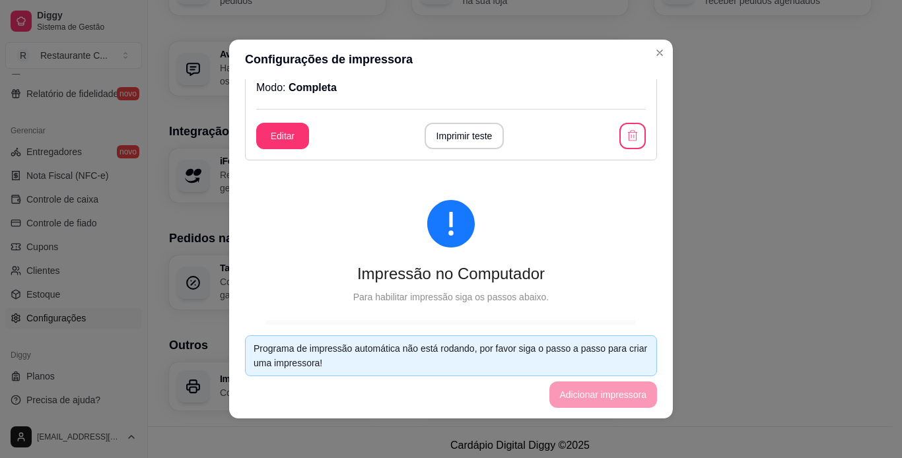
scroll to position [0, 0]
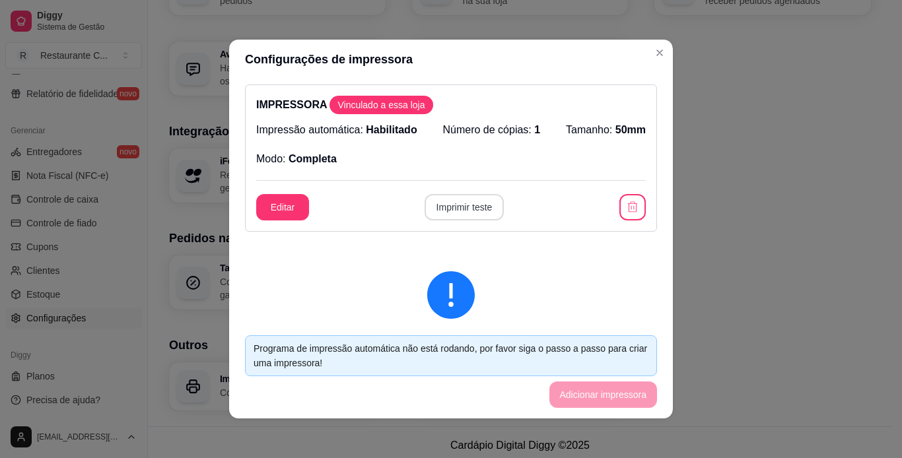
click at [462, 204] on button "Imprimir teste" at bounding box center [465, 207] width 80 height 26
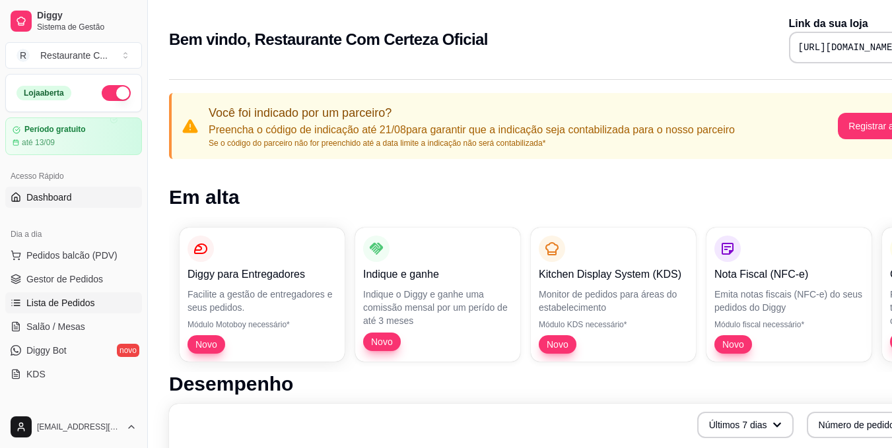
click at [60, 301] on span "Lista de Pedidos" at bounding box center [60, 303] width 69 height 13
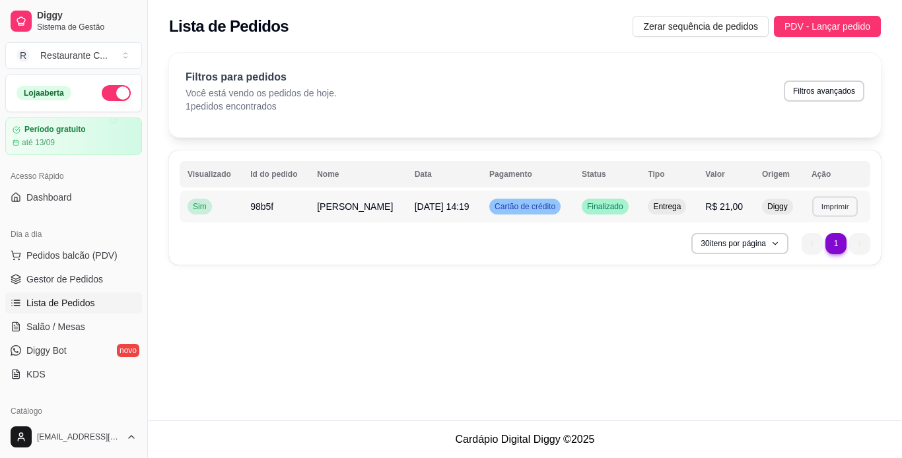
click at [826, 205] on button "Imprimir" at bounding box center [835, 206] width 46 height 20
click at [812, 251] on button "IMPRESSORA" at bounding box center [808, 252] width 96 height 21
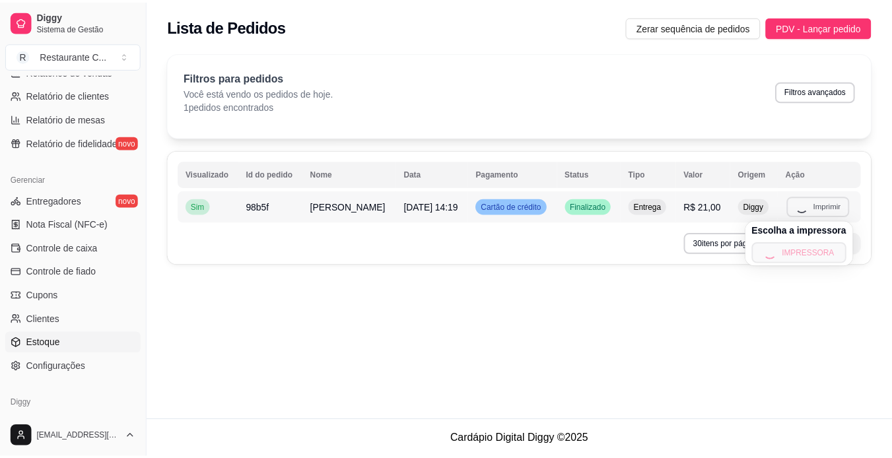
scroll to position [492, 0]
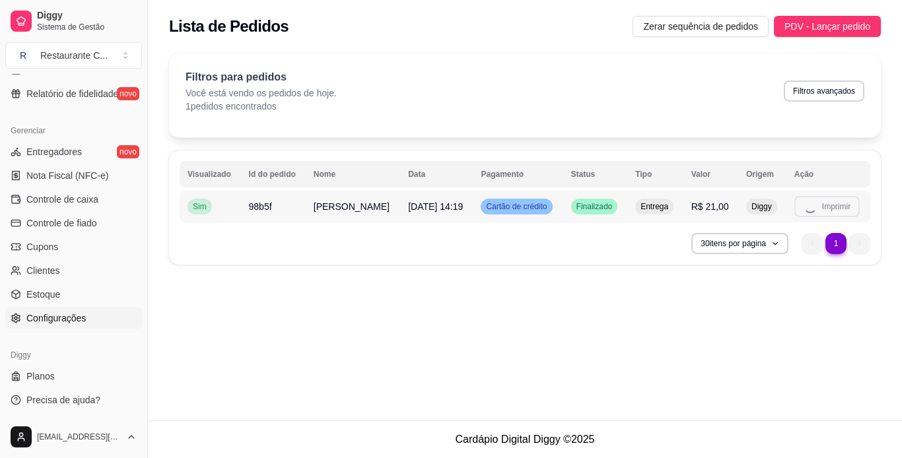
click at [97, 314] on link "Configurações" at bounding box center [73, 318] width 137 height 21
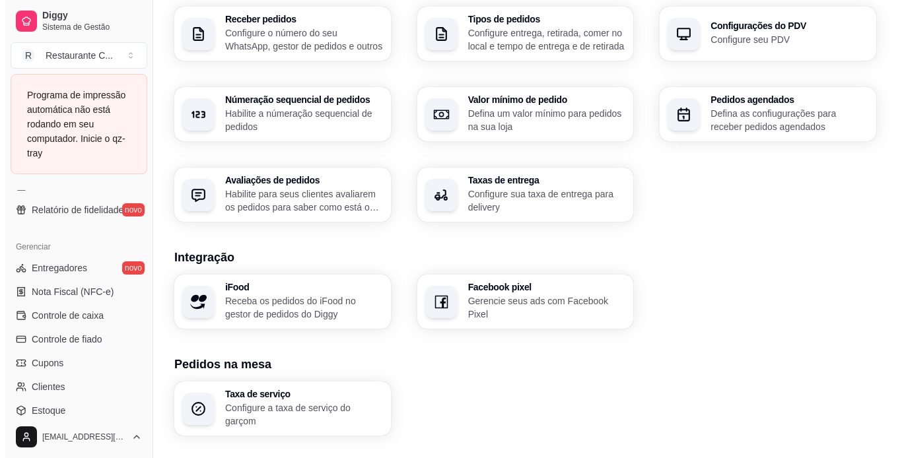
scroll to position [462, 0]
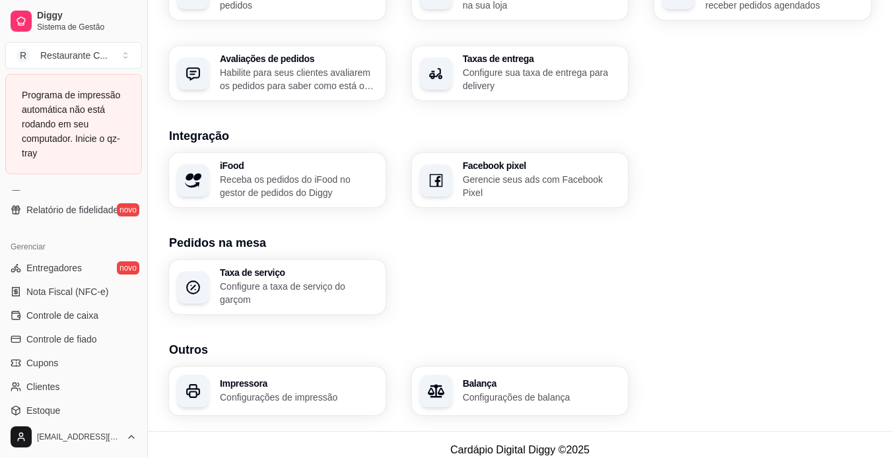
click at [341, 379] on h3 "Impressora" at bounding box center [299, 383] width 158 height 9
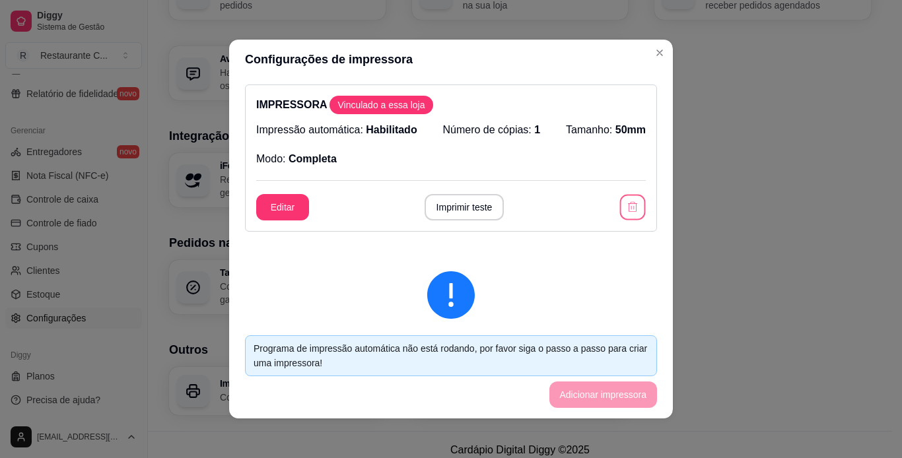
click at [626, 203] on icon "button" at bounding box center [632, 207] width 13 height 13
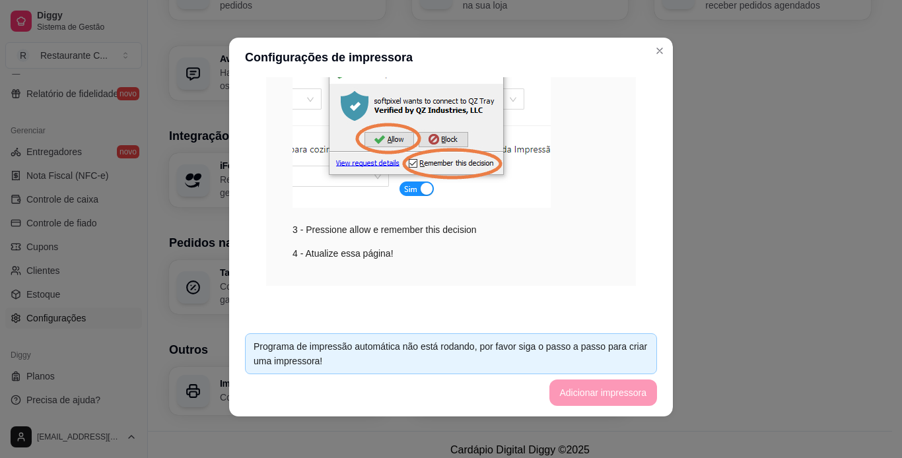
scroll to position [3, 0]
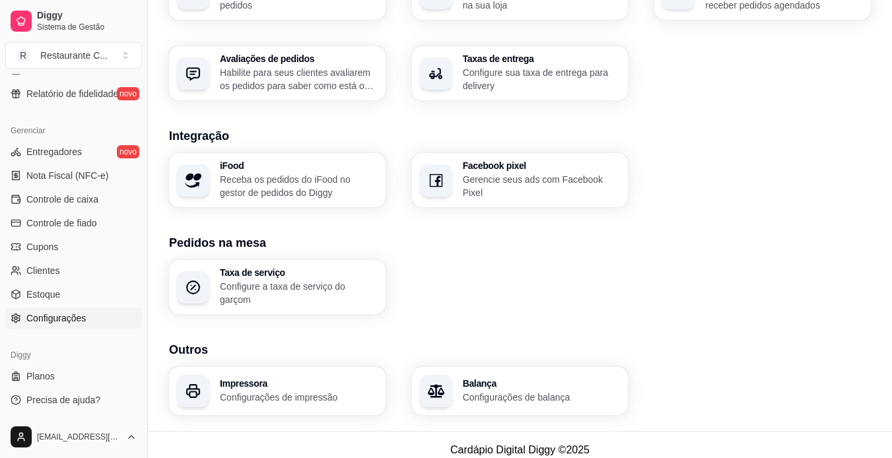
click at [279, 379] on h3 "Impressora" at bounding box center [299, 383] width 158 height 9
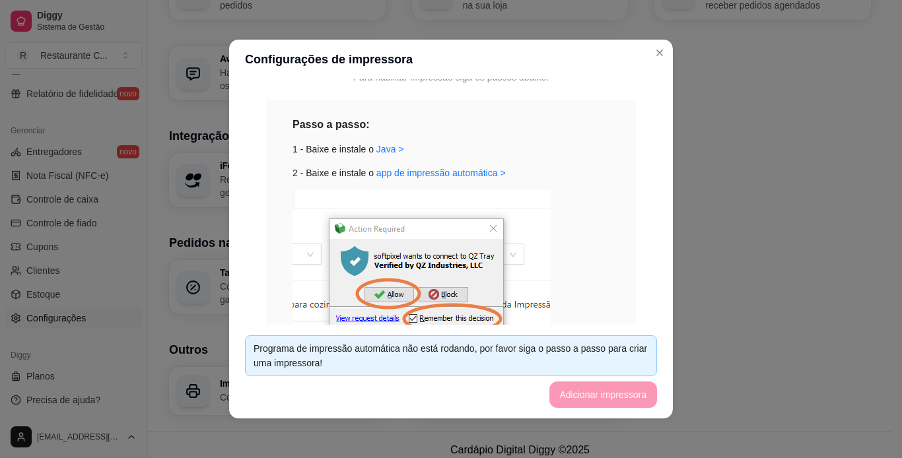
scroll to position [0, 0]
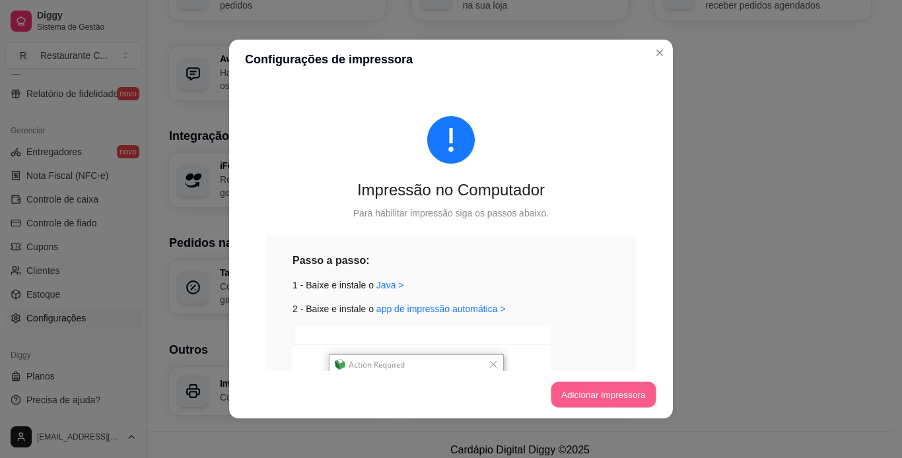
click at [617, 393] on button "Adicionar impressora" at bounding box center [603, 395] width 105 height 26
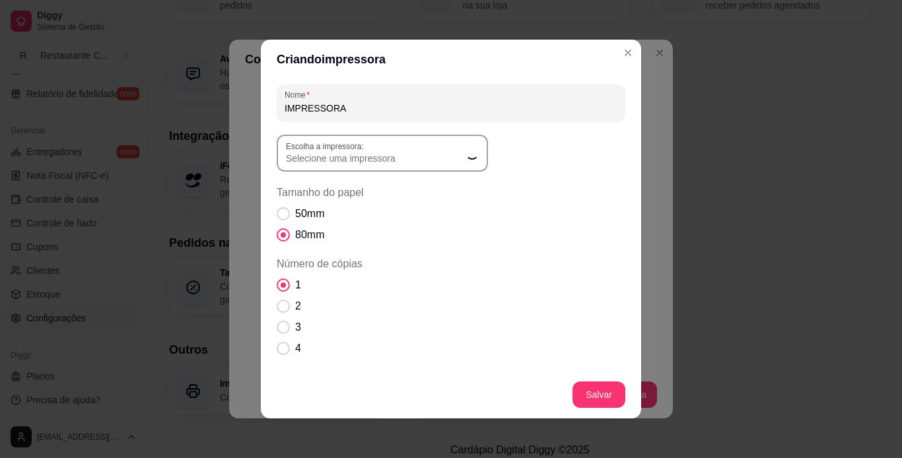
click at [394, 158] on span "Selecione uma impressora" at bounding box center [374, 158] width 177 height 13
click at [426, 160] on span "Selecione uma impressora" at bounding box center [374, 158] width 177 height 13
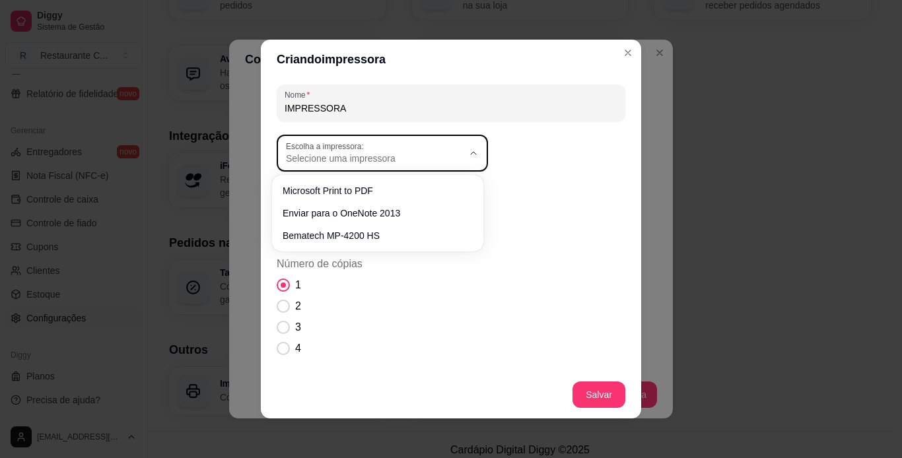
click at [421, 159] on span "Selecione uma impressora" at bounding box center [374, 158] width 177 height 13
click at [380, 230] on span "Bematech MP-4200 HS" at bounding box center [371, 233] width 170 height 13
type input "Bematech MP-4200 HS"
select select "Bematech MP-4200 HS"
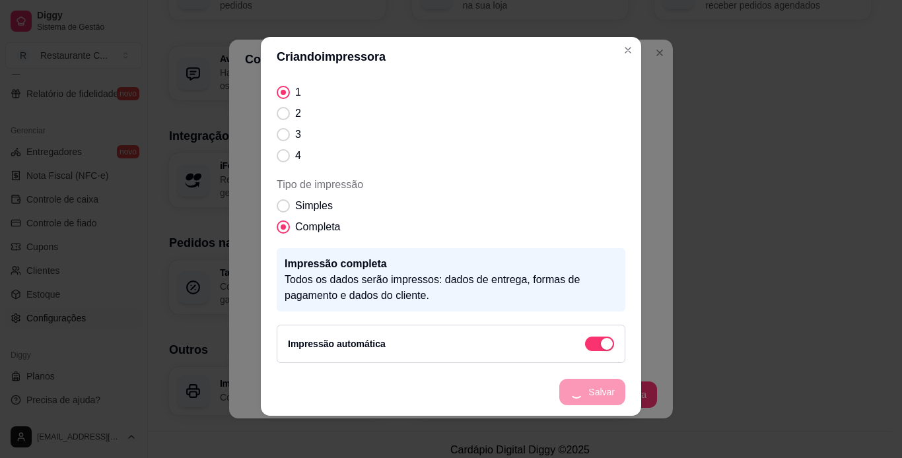
scroll to position [140, 0]
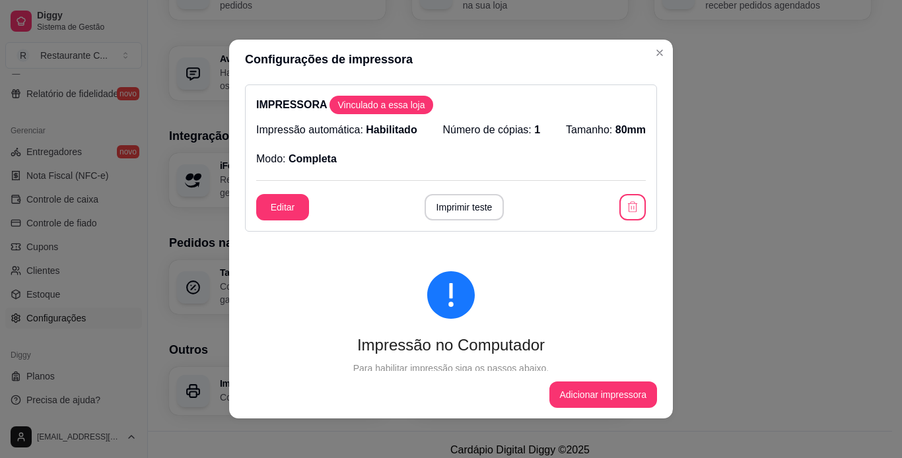
click at [462, 217] on button "Imprimir teste" at bounding box center [465, 207] width 80 height 26
drag, startPoint x: 305, startPoint y: 204, endPoint x: 260, endPoint y: 203, distance: 45.6
click at [305, 204] on div "Editar Imprimir teste" at bounding box center [451, 207] width 390 height 26
click at [260, 203] on button "Editar" at bounding box center [282, 207] width 53 height 26
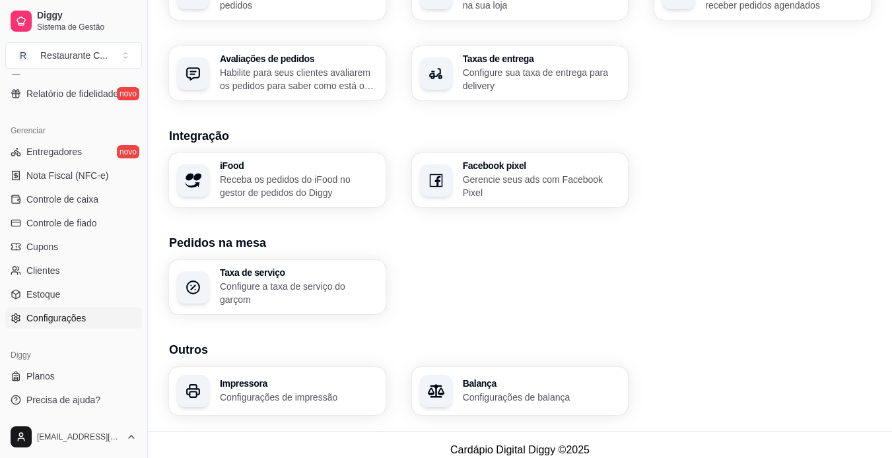
click at [752, 378] on div "Impressora Configurações de impressão Balança Configurações de balança" at bounding box center [520, 391] width 702 height 48
click at [668, 252] on section "Pedidos na mesa Taxa de serviço Configure a taxa de serviço do garçom" at bounding box center [520, 274] width 702 height 81
click at [283, 379] on h3 "Impressora" at bounding box center [299, 383] width 158 height 9
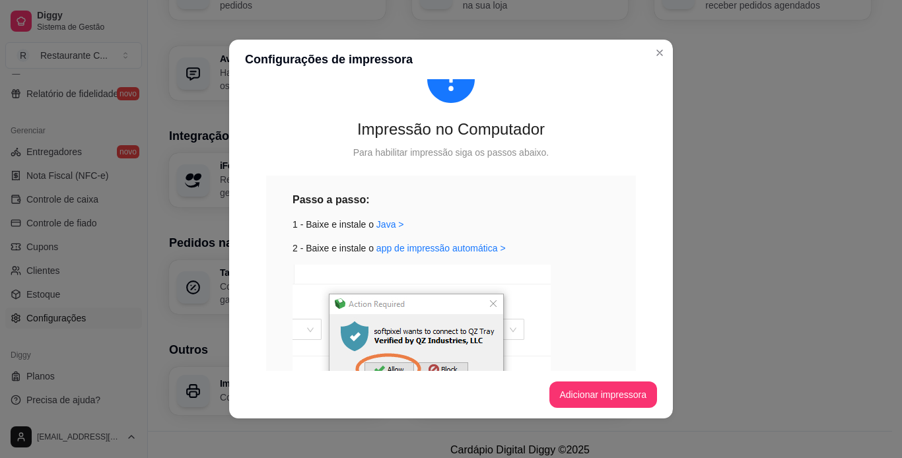
scroll to position [236, 0]
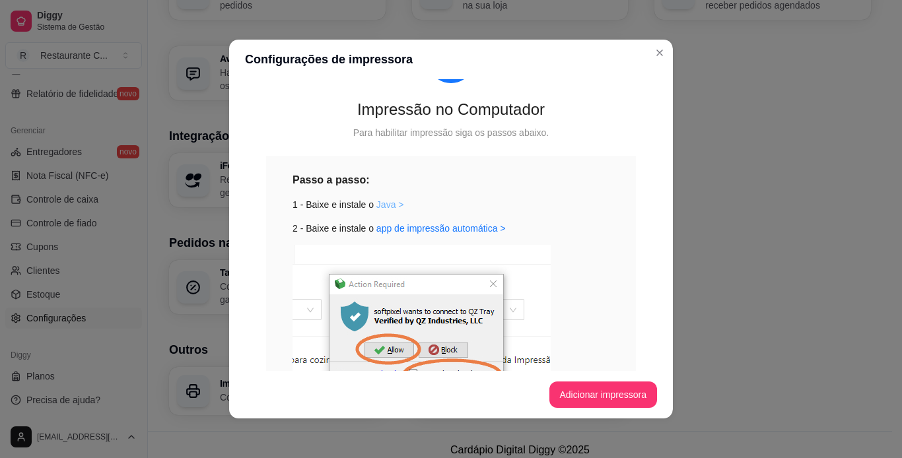
click at [384, 206] on link "Java >" at bounding box center [390, 204] width 28 height 11
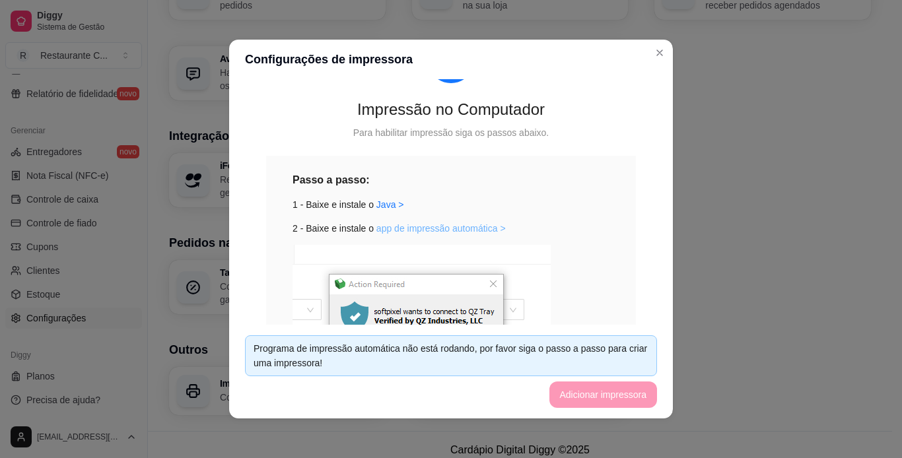
click at [423, 229] on link "app de impressão automática >" at bounding box center [440, 228] width 129 height 11
click at [381, 210] on link "Java >" at bounding box center [390, 204] width 28 height 11
